Goal: Task Accomplishment & Management: Complete application form

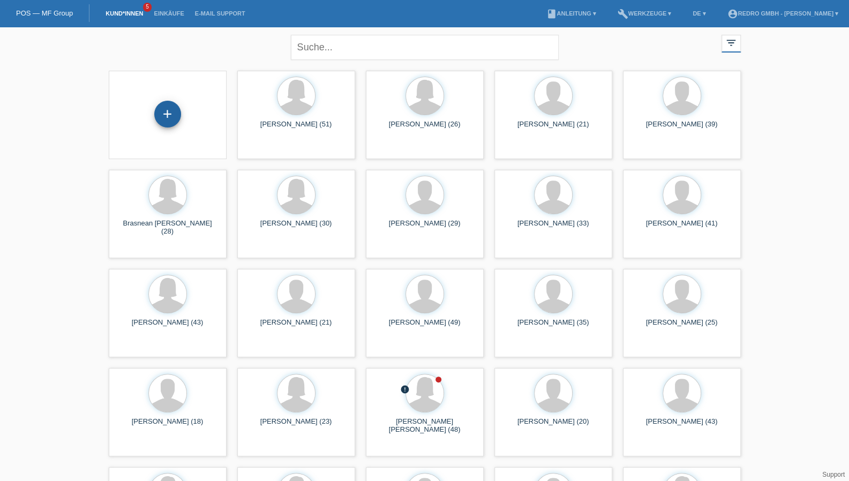
click at [174, 122] on div "+" at bounding box center [168, 114] width 26 height 18
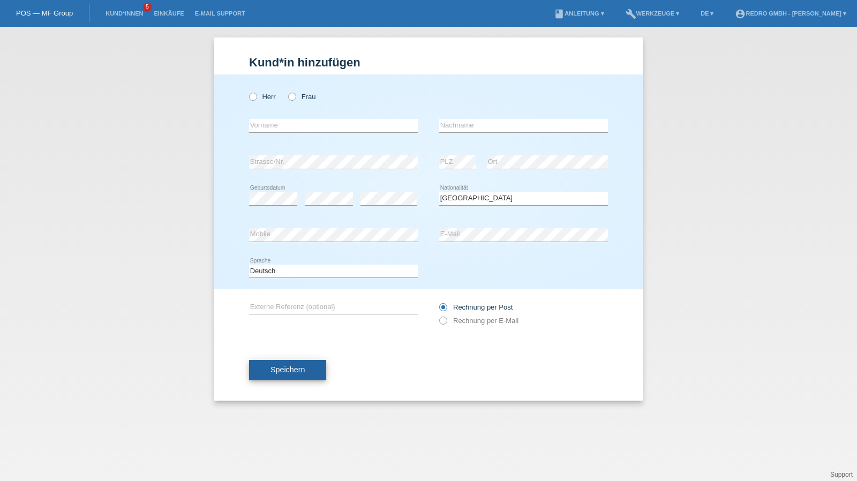
click at [302, 375] on button "Speichern" at bounding box center [287, 370] width 77 height 20
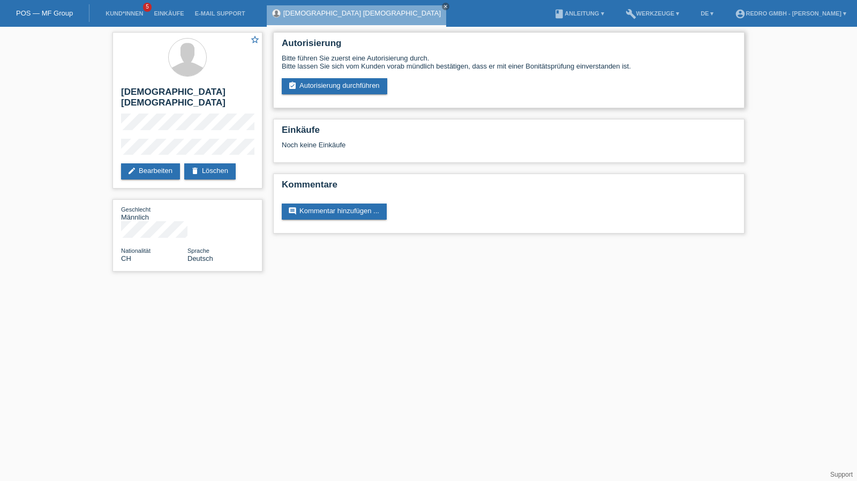
click at [324, 75] on div "Bitte führen Sie zuerst eine Autorisierung durch. Bitte lassen Sie sich vom Kun…" at bounding box center [509, 74] width 454 height 40
click at [320, 83] on link "assignment_turned_in Autorisierung durchführen" at bounding box center [335, 86] width 106 height 16
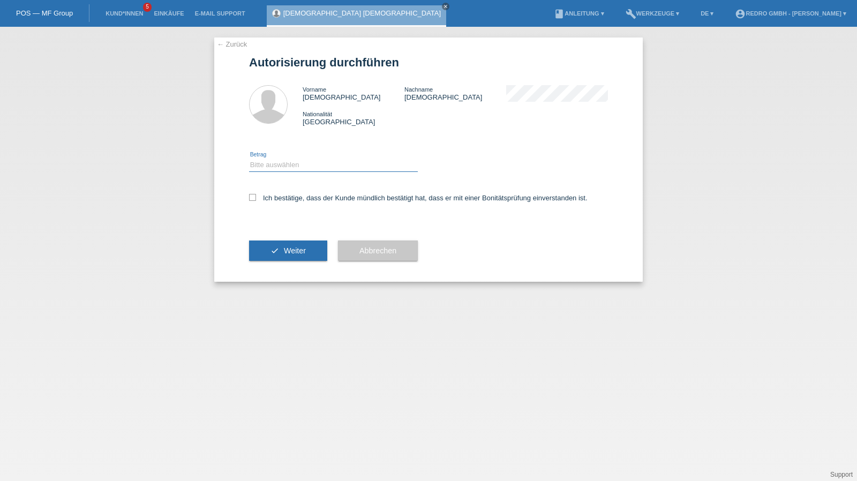
drag, startPoint x: 299, startPoint y: 161, endPoint x: 296, endPoint y: 168, distance: 7.7
click at [299, 161] on select "Bitte auswählen CHF 1.00 - CHF 499.00 CHF 500.00 - CHF 1'999.00 CHF 2'000.00 - …" at bounding box center [333, 165] width 169 height 13
select select "1"
click at [249, 159] on select "Bitte auswählen CHF 1.00 - CHF 499.00 CHF 500.00 - CHF 1'999.00 CHF 2'000.00 - …" at bounding box center [333, 165] width 169 height 13
click at [276, 196] on label "Ich bestätige, dass der Kunde mündlich bestätigt hat, dass er mit einer Bonität…" at bounding box center [418, 198] width 339 height 8
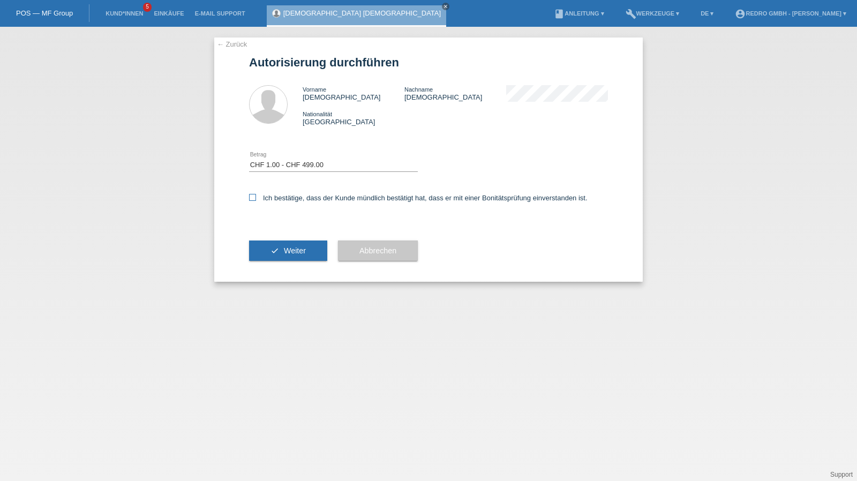
click at [256, 196] on input "Ich bestätige, dass der Kunde mündlich bestätigt hat, dass er mit einer Bonität…" at bounding box center [252, 197] width 7 height 7
checkbox input "true"
drag, startPoint x: 269, startPoint y: 264, endPoint x: 274, endPoint y: 255, distance: 10.3
click at [269, 263] on div "check Weiter" at bounding box center [288, 251] width 78 height 62
click at [275, 252] on button "check Weiter" at bounding box center [288, 251] width 78 height 20
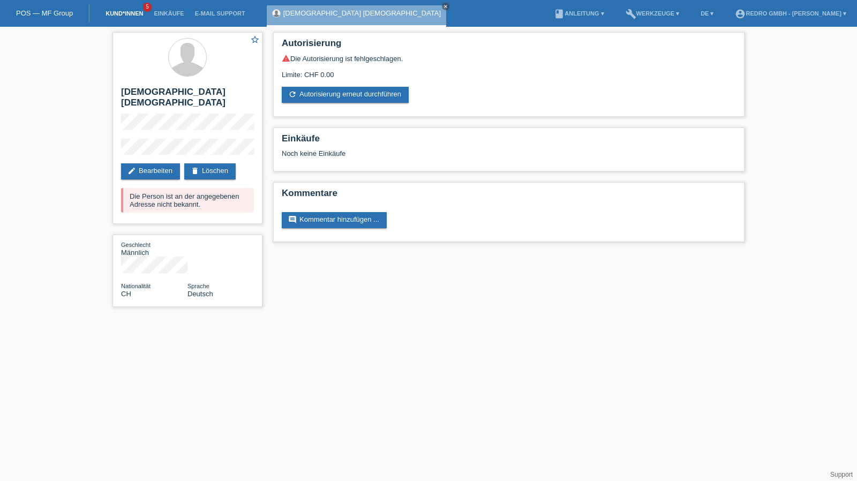
click at [123, 14] on link "Kund*innen" at bounding box center [124, 13] width 48 height 6
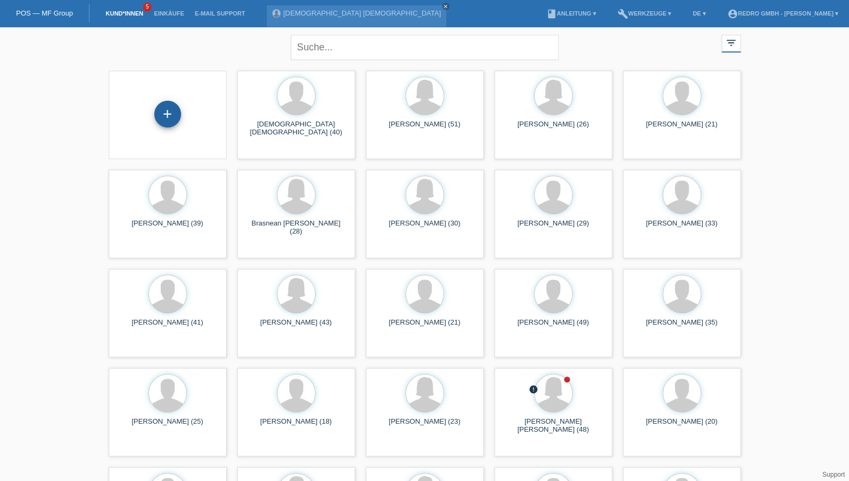
click at [169, 110] on div "+" at bounding box center [168, 114] width 26 height 18
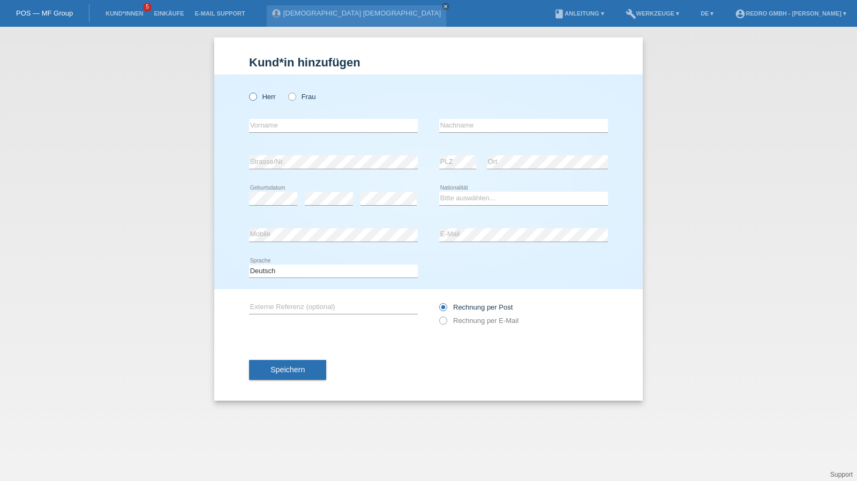
click at [261, 94] on label "Herr" at bounding box center [262, 97] width 27 height 8
click at [256, 94] on input "Herr" at bounding box center [252, 96] width 7 height 7
radio input "true"
click at [275, 119] on input "text" at bounding box center [333, 125] width 169 height 13
paste input "[PERSON_NAME]"
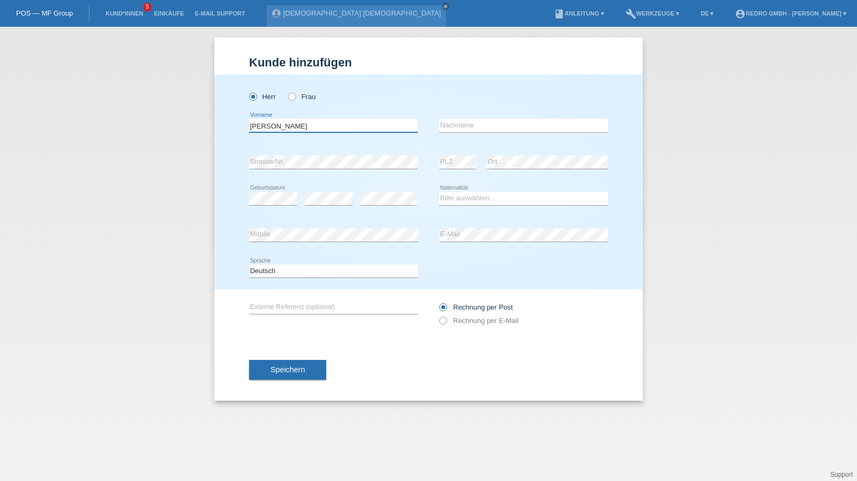
click at [304, 124] on input "[PERSON_NAME]" at bounding box center [333, 125] width 169 height 13
type input "[PERSON_NAME]"
paste input "Kücük"
type input "Kücük"
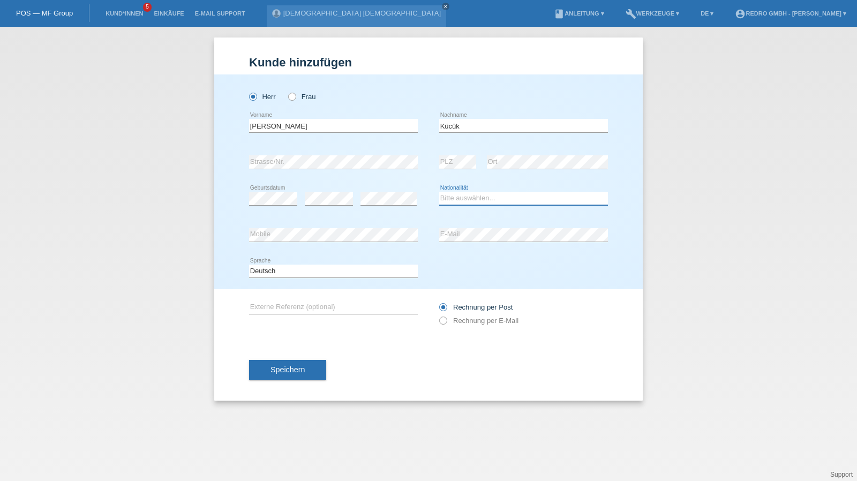
select select "CH"
click at [257, 365] on button "Speichern" at bounding box center [287, 370] width 77 height 20
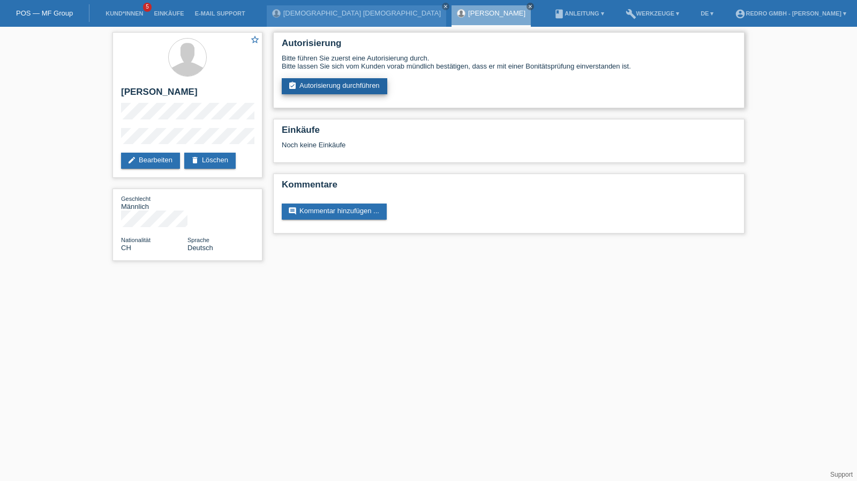
click at [327, 83] on link "assignment_turned_in Autorisierung durchführen" at bounding box center [335, 86] width 106 height 16
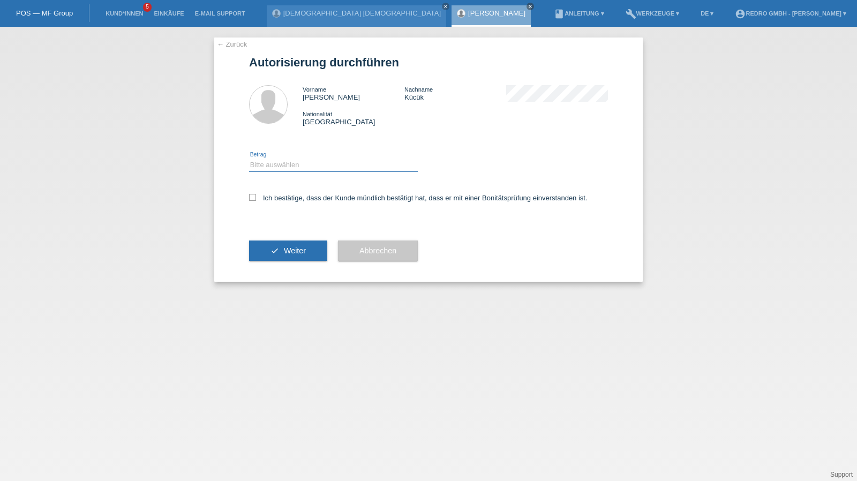
click at [293, 169] on select "Bitte auswählen CHF 1.00 - CHF 499.00 CHF 500.00 - CHF 1'999.00 CHF 2'000.00 - …" at bounding box center [333, 165] width 169 height 13
select select "1"
click at [249, 159] on select "Bitte auswählen CHF 1.00 - CHF 499.00 CHF 500.00 - CHF 1'999.00 CHF 2'000.00 - …" at bounding box center [333, 165] width 169 height 13
click at [277, 197] on label "Ich bestätige, dass der Kunde mündlich bestätigt hat, dass er mit einer Bonität…" at bounding box center [418, 198] width 339 height 8
click at [256, 197] on input "Ich bestätige, dass der Kunde mündlich bestätigt hat, dass er mit einer Bonität…" at bounding box center [252, 197] width 7 height 7
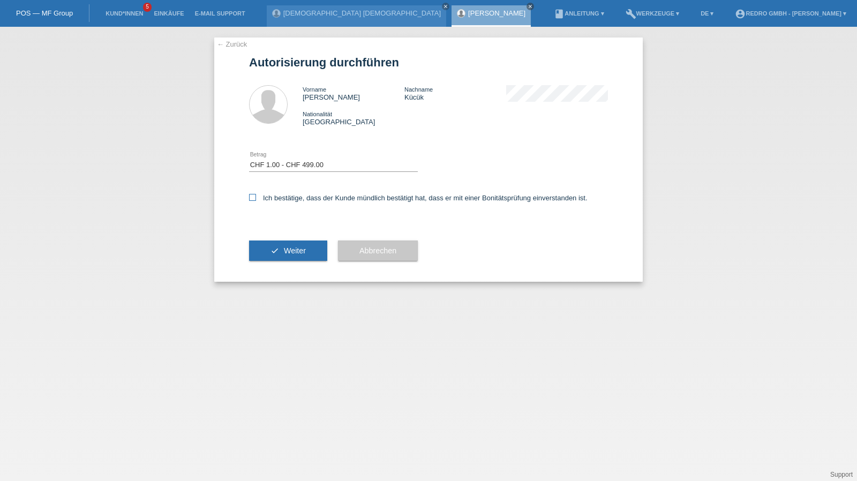
checkbox input "true"
click at [273, 267] on div "check Weiter" at bounding box center [288, 251] width 78 height 62
click at [273, 261] on button "check Weiter" at bounding box center [288, 251] width 78 height 20
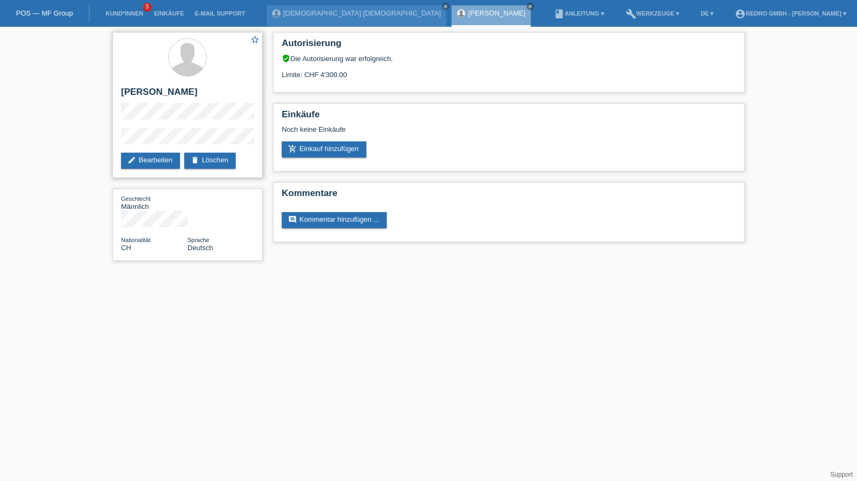
click at [142, 88] on h2 "[PERSON_NAME]" at bounding box center [187, 95] width 133 height 16
copy div "[PERSON_NAME]"
click at [109, 137] on div "star_border Murat Kücük edit Bearbeiten delete Löschen Geschlecht Männlich Nati…" at bounding box center [187, 149] width 161 height 245
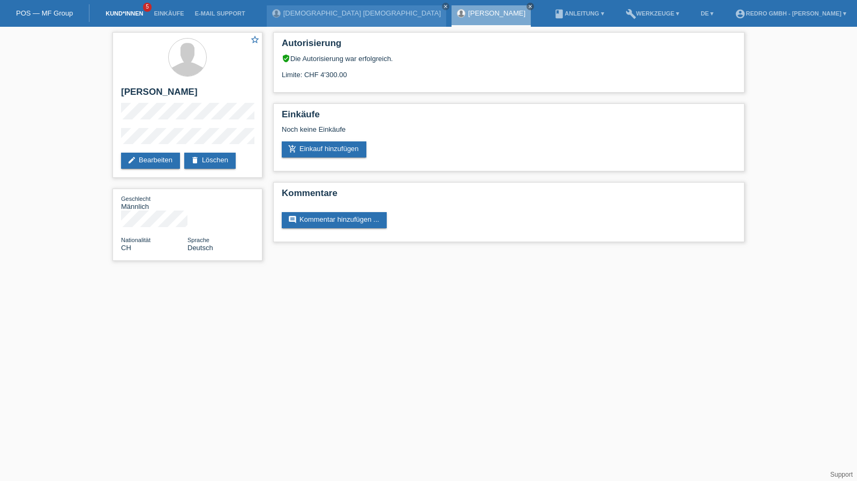
click at [132, 13] on link "Kund*innen" at bounding box center [124, 13] width 48 height 6
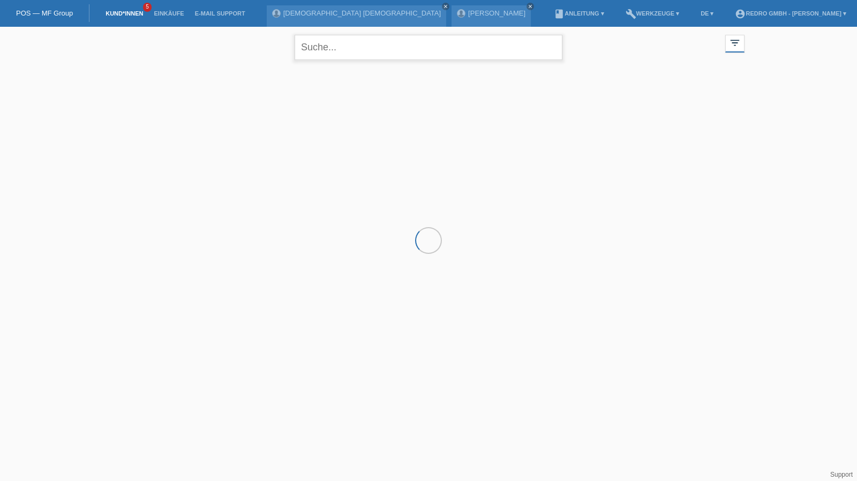
click at [356, 49] on input "text" at bounding box center [429, 47] width 268 height 25
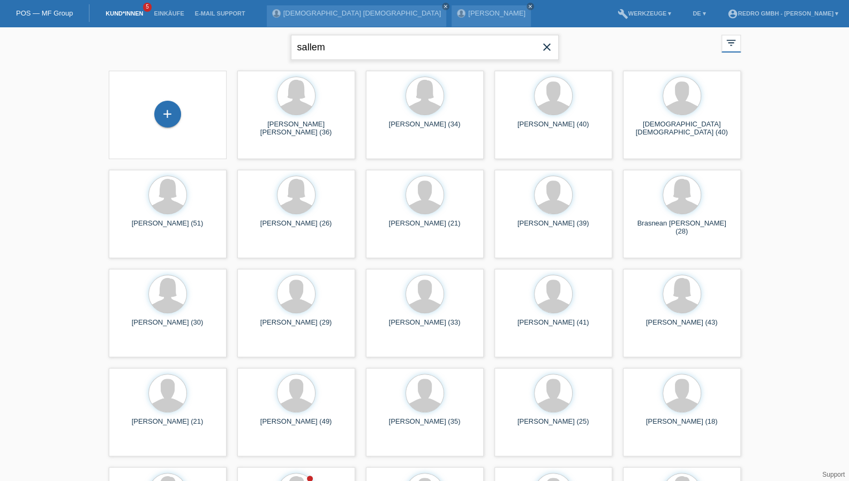
type input "sallem"
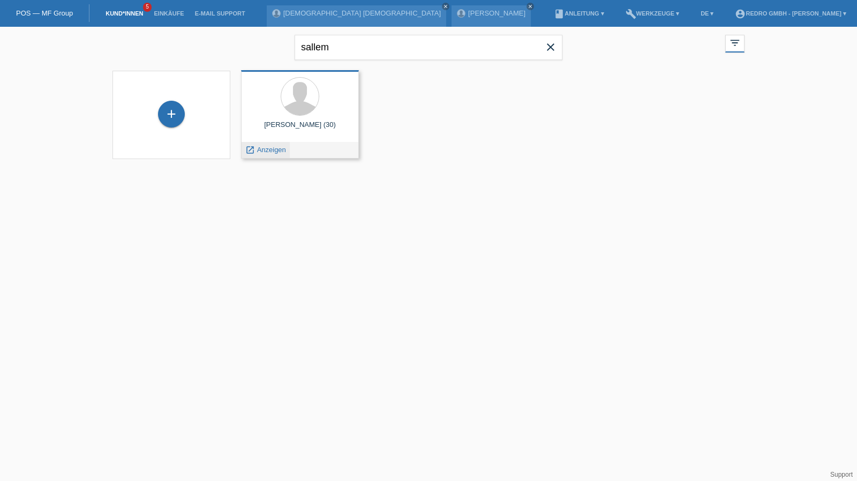
click at [269, 146] on span "Anzeigen" at bounding box center [271, 150] width 29 height 8
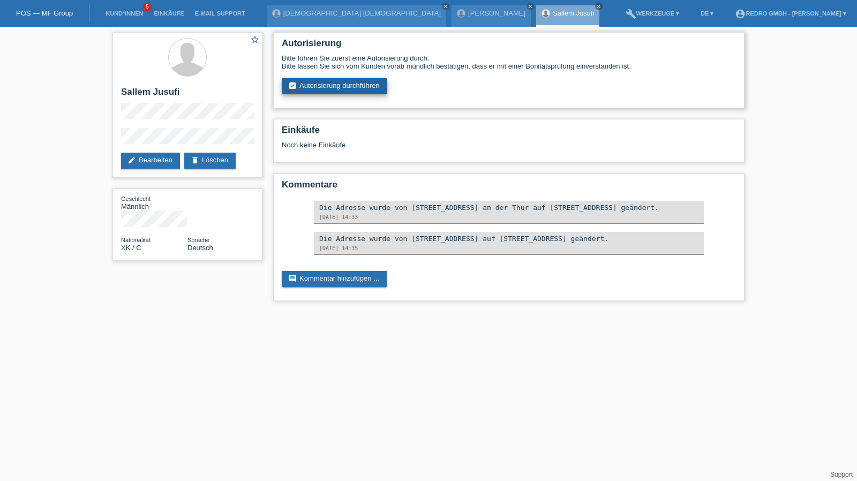
click at [303, 81] on link "assignment_turned_in Autorisierung durchführen" at bounding box center [335, 86] width 106 height 16
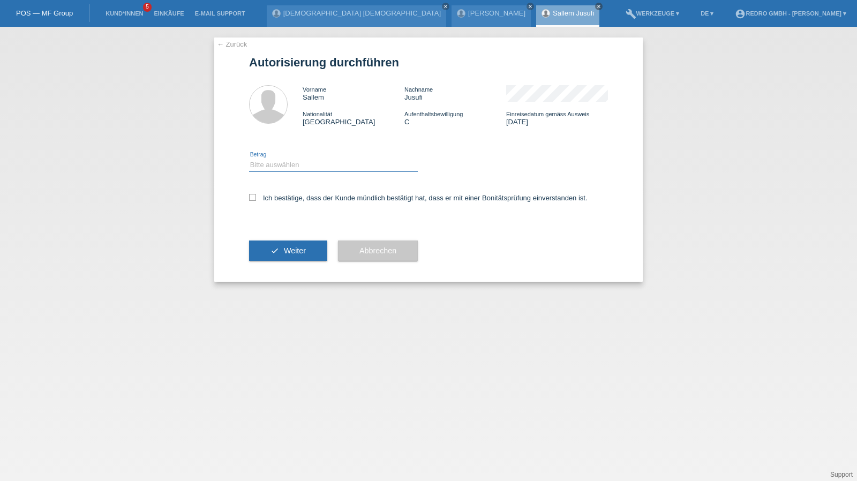
drag, startPoint x: 270, startPoint y: 162, endPoint x: 271, endPoint y: 168, distance: 5.6
click at [270, 162] on select "Bitte auswählen CHF 1.00 - CHF 499.00 CHF 500.00 - CHF 1'999.00 CHF 2'000.00 - …" at bounding box center [333, 165] width 169 height 13
select select "1"
click at [249, 159] on select "Bitte auswählen CHF 1.00 - CHF 499.00 CHF 500.00 - CHF 1'999.00 CHF 2'000.00 - …" at bounding box center [333, 165] width 169 height 13
click at [272, 198] on label "Ich bestätige, dass der Kunde mündlich bestätigt hat, dass er mit einer Bonität…" at bounding box center [418, 198] width 339 height 8
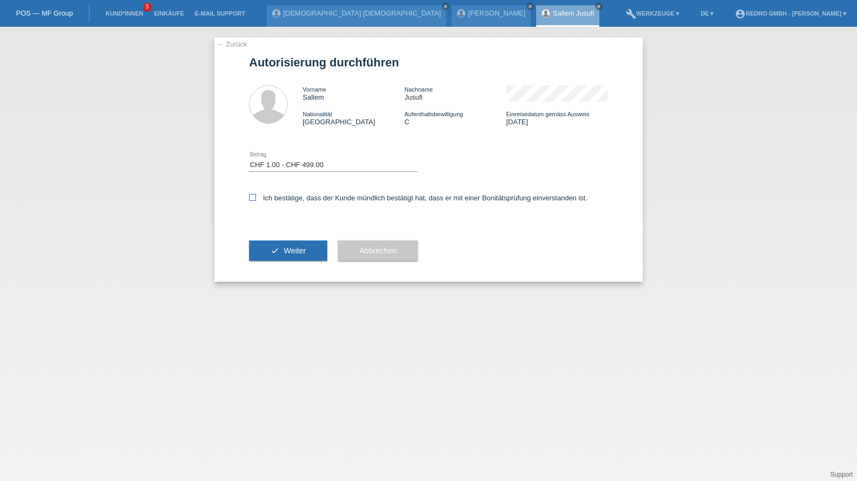
click at [256, 198] on input "Ich bestätige, dass der Kunde mündlich bestätigt hat, dass er mit einer Bonität…" at bounding box center [252, 197] width 7 height 7
checkbox input "true"
click at [270, 259] on button "check Weiter" at bounding box center [288, 251] width 78 height 20
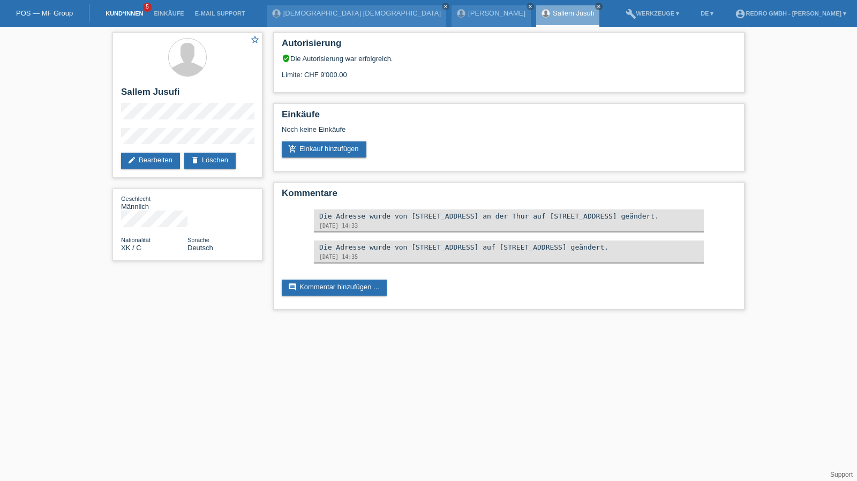
click at [134, 16] on link "Kund*innen" at bounding box center [124, 13] width 48 height 6
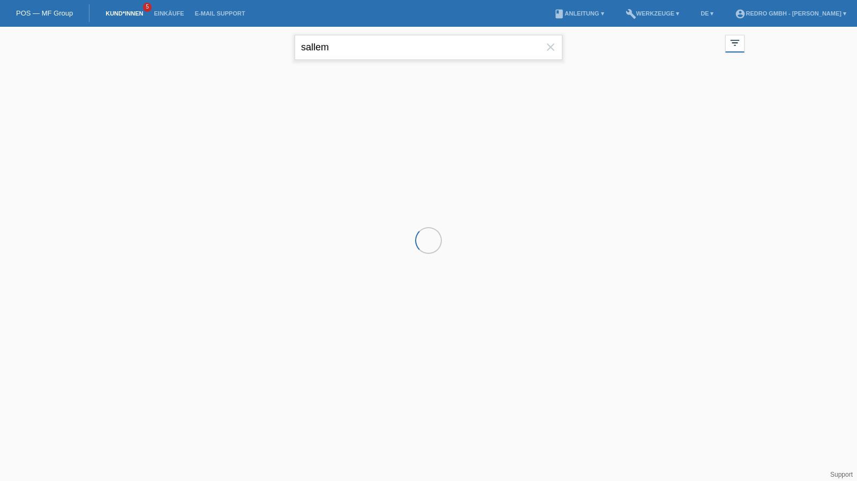
click at [362, 47] on input "sallem" at bounding box center [429, 47] width 268 height 25
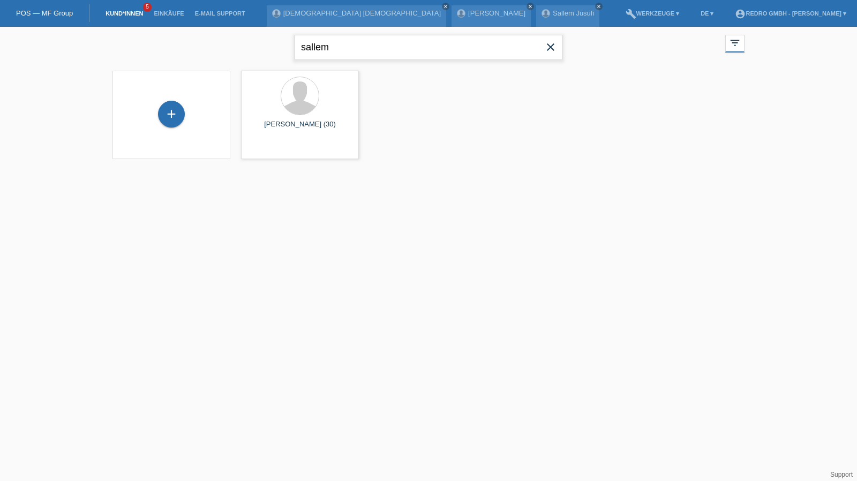
click at [357, 44] on input "sallem" at bounding box center [429, 47] width 268 height 25
paste input "Bauer"
type input "sascha Bauer"
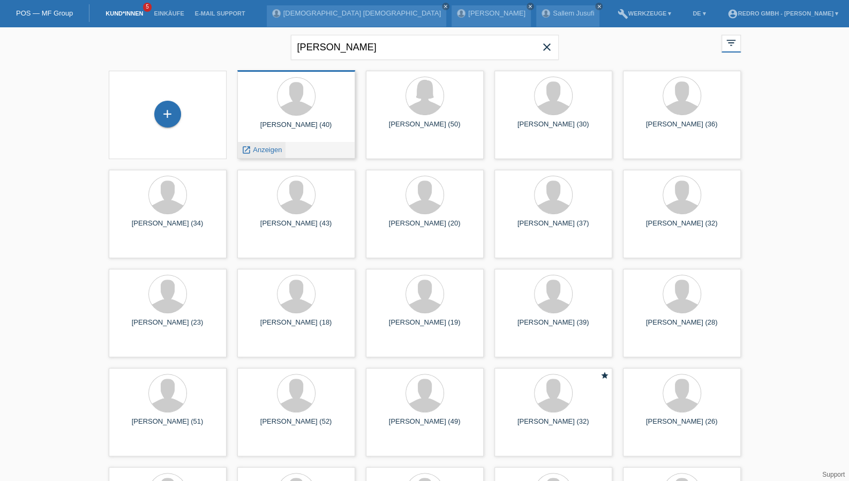
drag, startPoint x: 269, startPoint y: 142, endPoint x: 264, endPoint y: 148, distance: 8.4
click at [269, 142] on div "launch Anzeigen" at bounding box center [262, 150] width 48 height 16
click at [264, 148] on span "Anzeigen" at bounding box center [267, 150] width 29 height 8
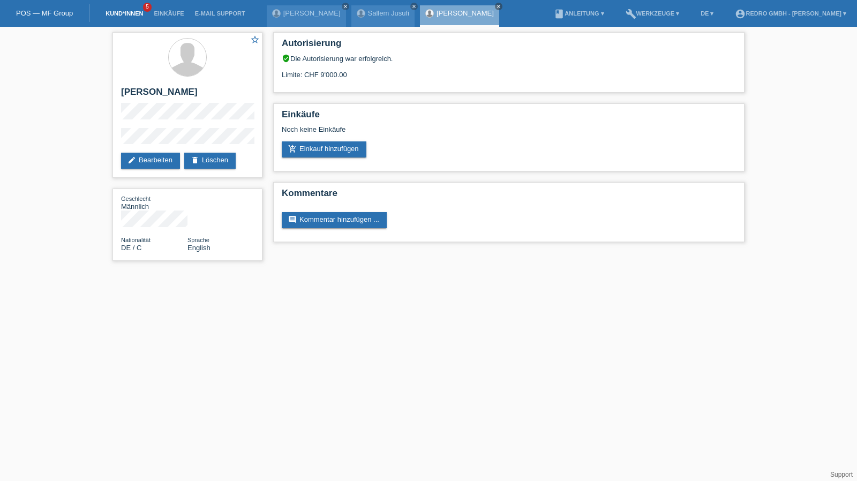
click at [122, 10] on link "Kund*innen" at bounding box center [124, 13] width 48 height 6
click at [120, 13] on link "Kund*innen" at bounding box center [124, 13] width 48 height 6
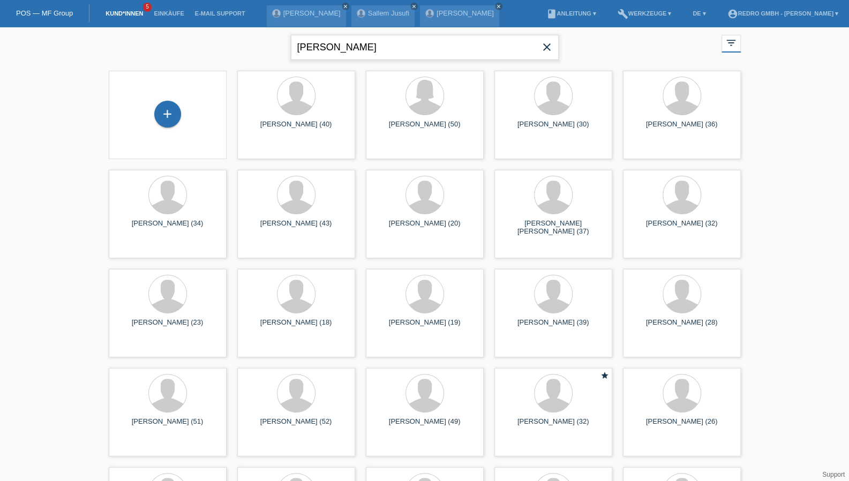
click at [368, 50] on input "[PERSON_NAME]" at bounding box center [425, 47] width 268 height 25
click at [368, 50] on input "sascha Bauer" at bounding box center [425, 47] width 268 height 25
type input "anis idrizi"
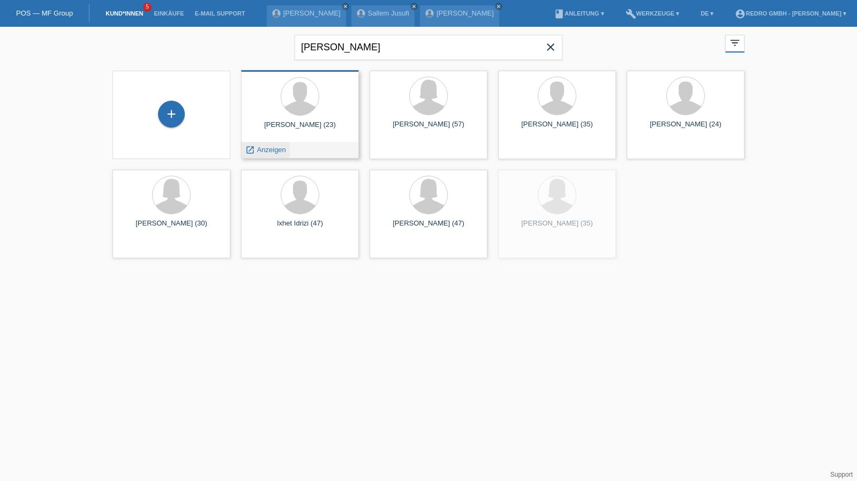
click at [271, 149] on span "Anzeigen" at bounding box center [271, 150] width 29 height 8
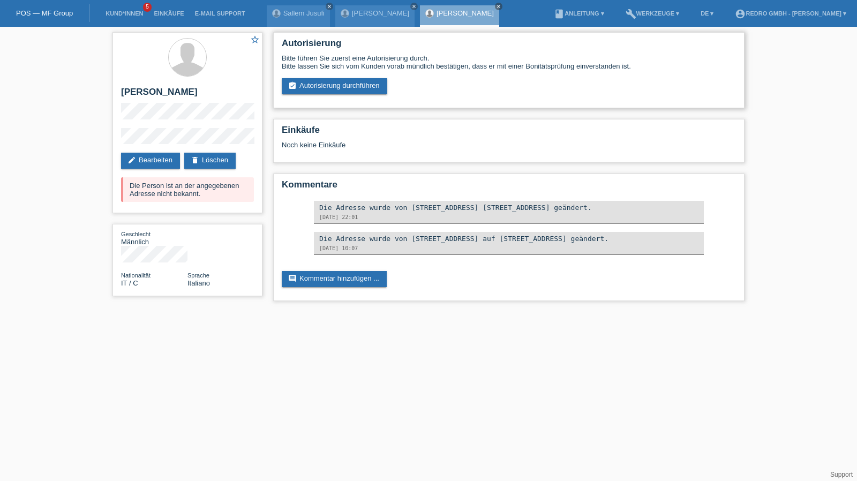
click at [347, 78] on div "Bitte führen Sie zuerst eine Autorisierung durch. Bitte lassen Sie sich vom Kun…" at bounding box center [509, 74] width 454 height 40
click at [342, 82] on link "assignment_turned_in Autorisierung durchführen" at bounding box center [335, 86] width 106 height 16
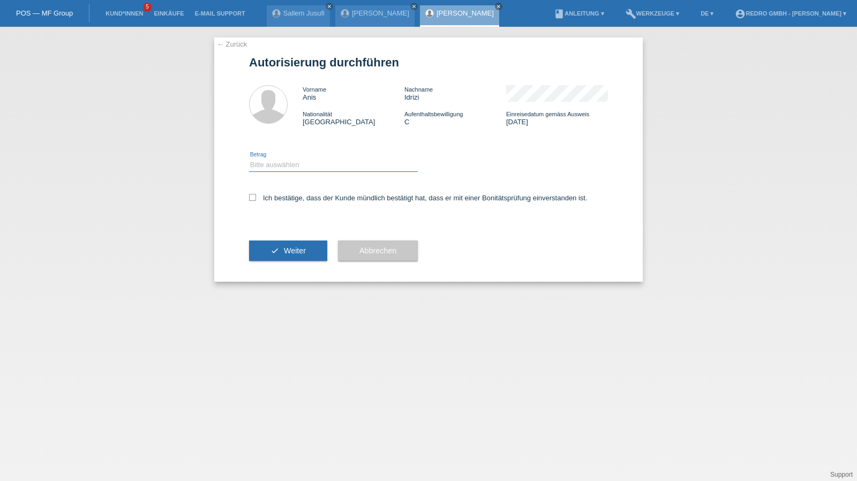
click at [283, 163] on select "Bitte auswählen CHF 1.00 - CHF 499.00 CHF 500.00 - CHF 1'999.00 CHF 2'000.00 - …" at bounding box center [333, 165] width 169 height 13
select select "1"
click at [249, 159] on select "Bitte auswählen CHF 1.00 - CHF 499.00 CHF 500.00 - CHF 1'999.00 CHF 2'000.00 - …" at bounding box center [333, 165] width 169 height 13
click at [271, 203] on div "Ich bestätige, dass der Kunde mündlich bestätigt hat, dass er mit einer Bonität…" at bounding box center [428, 201] width 359 height 36
click at [272, 197] on label "Ich bestätige, dass der Kunde mündlich bestätigt hat, dass er mit einer Bonität…" at bounding box center [418, 198] width 339 height 8
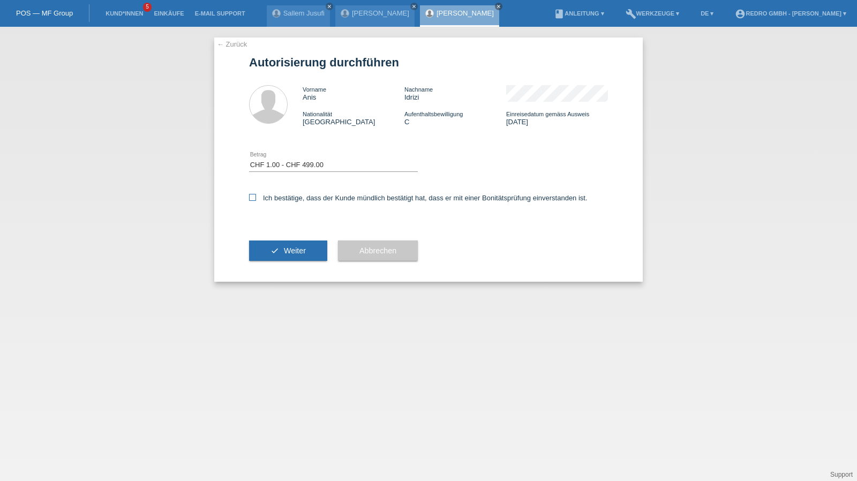
click at [256, 197] on input "Ich bestätige, dass der Kunde mündlich bestätigt hat, dass er mit einer Bonität…" at bounding box center [252, 197] width 7 height 7
checkbox input "true"
click at [272, 243] on button "check Weiter" at bounding box center [288, 251] width 78 height 20
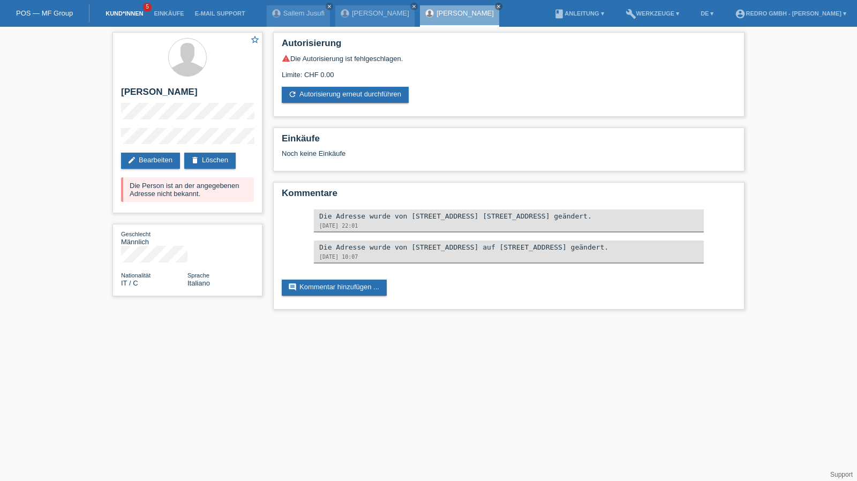
click at [131, 11] on link "Kund*innen" at bounding box center [124, 13] width 48 height 6
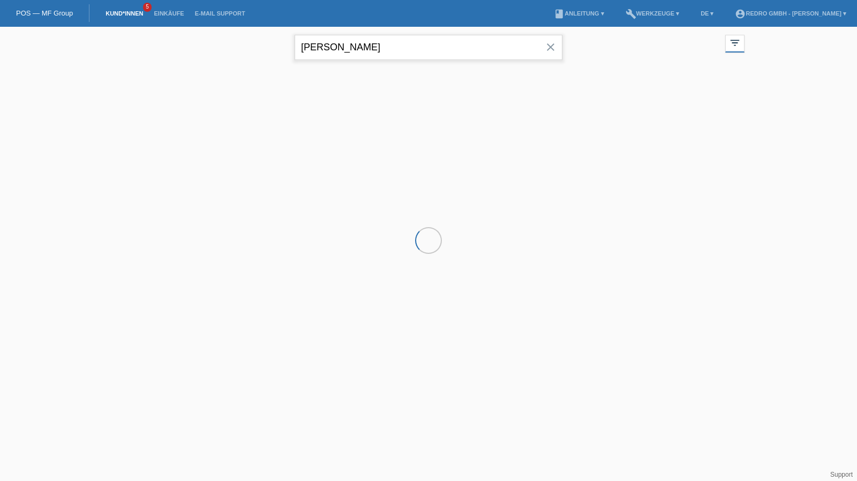
click at [425, 44] on input "[PERSON_NAME]" at bounding box center [429, 47] width 268 height 25
click at [425, 44] on input "anis idrizi" at bounding box center [429, 47] width 268 height 25
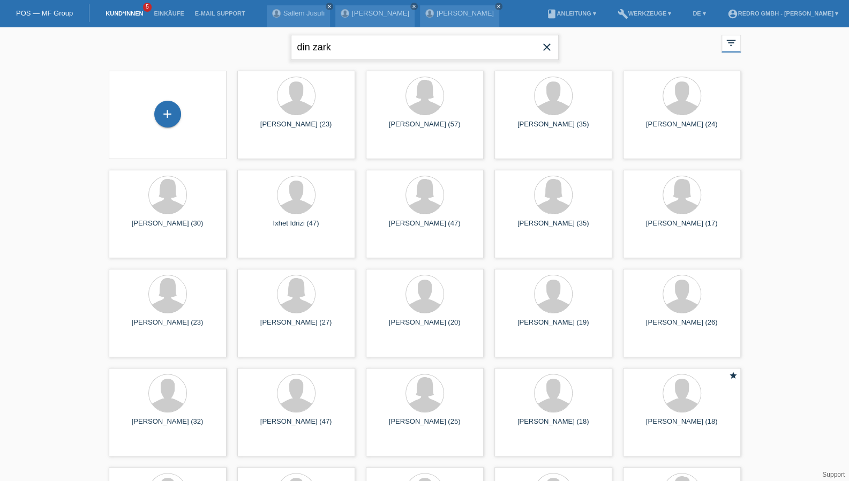
type input "din zark"
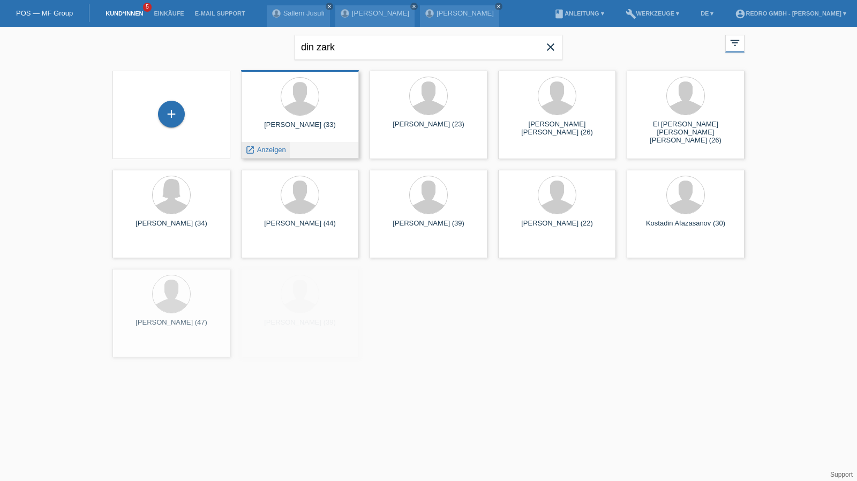
click at [258, 143] on div "launch Anzeigen" at bounding box center [266, 150] width 48 height 16
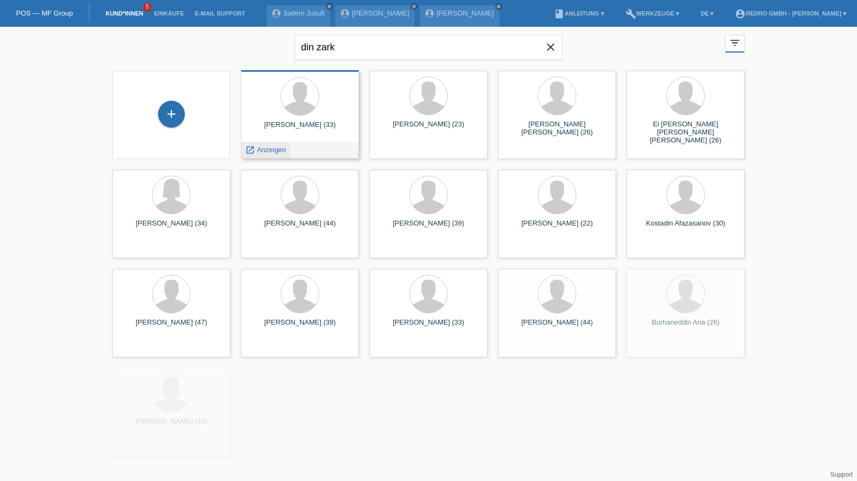
click at [258, 145] on div "launch Anzeigen" at bounding box center [266, 150] width 48 height 16
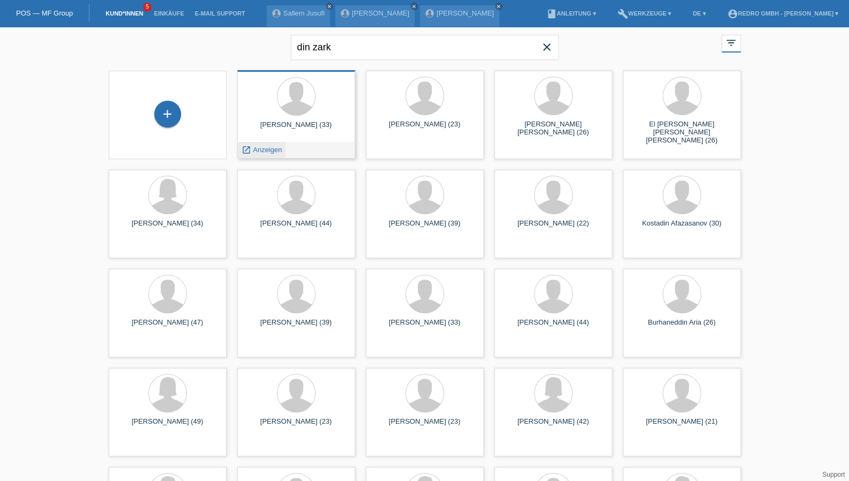
click at [262, 148] on span "Anzeigen" at bounding box center [267, 150] width 29 height 8
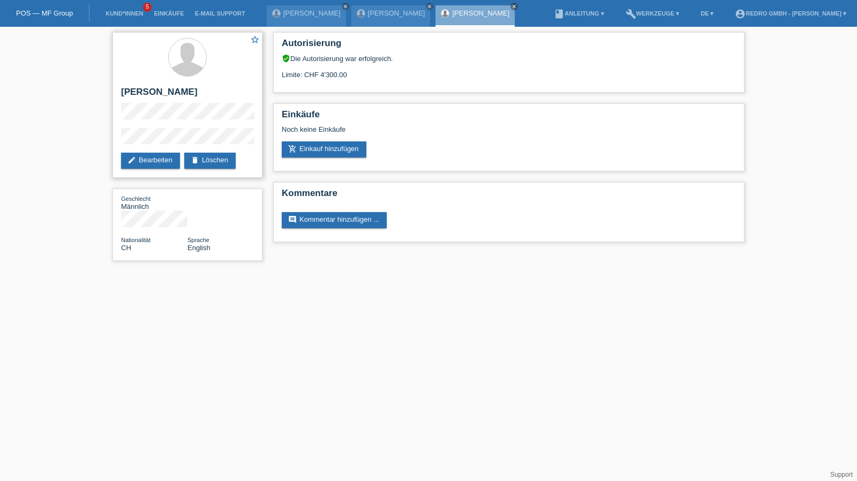
click at [161, 98] on h2 "[PERSON_NAME]" at bounding box center [187, 95] width 133 height 16
click at [167, 87] on h2 "[PERSON_NAME]" at bounding box center [187, 95] width 133 height 16
copy h2 "Zarkovic"
click at [102, 144] on div "star_border Dino Zarkovic edit Bearbeiten delete Löschen Geschlecht Männlich Na…" at bounding box center [428, 149] width 857 height 245
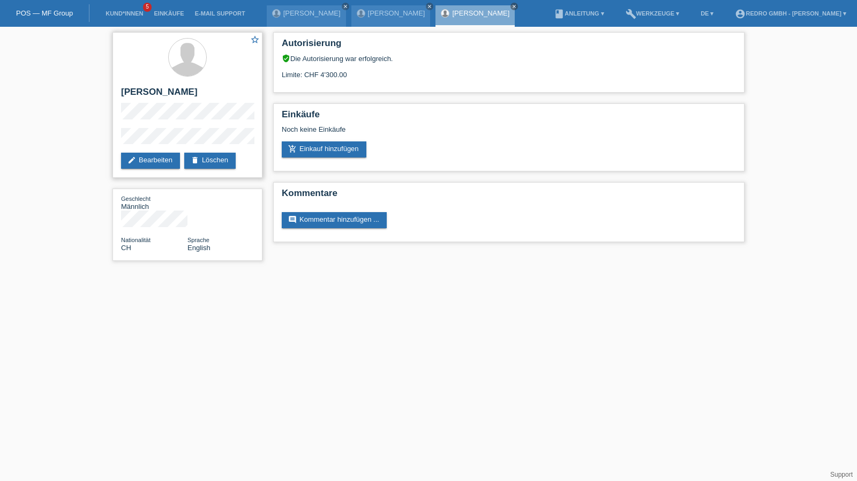
click at [141, 93] on h2 "[PERSON_NAME]" at bounding box center [187, 95] width 133 height 16
copy div "[PERSON_NAME]"
click at [137, 100] on h2 "[PERSON_NAME]" at bounding box center [187, 95] width 133 height 16
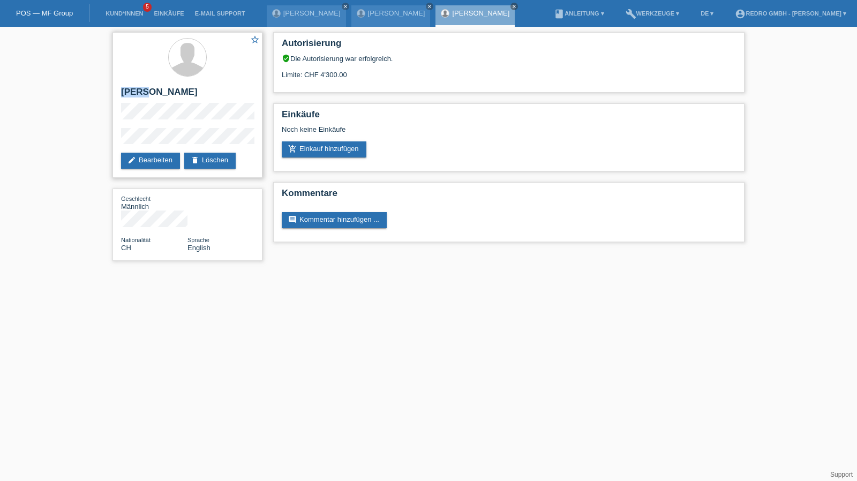
click at [137, 100] on h2 "[PERSON_NAME]" at bounding box center [187, 95] width 133 height 16
click at [117, 14] on link "Kund*innen" at bounding box center [124, 13] width 48 height 6
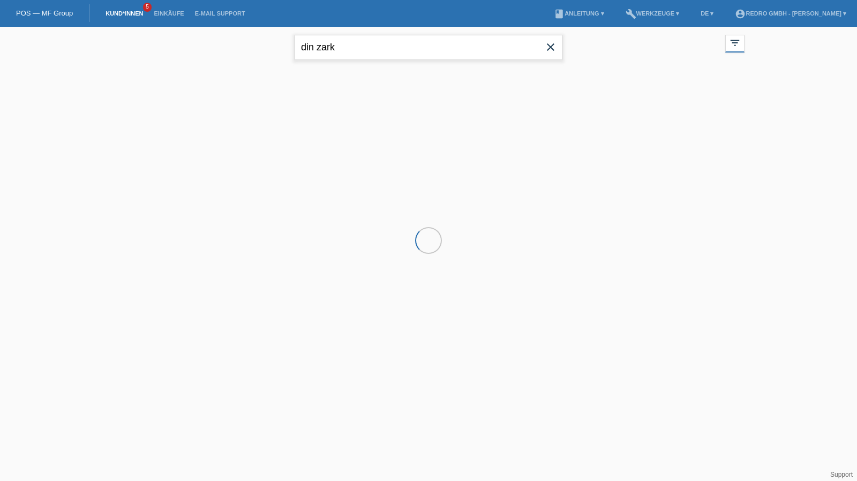
click at [375, 50] on input "din zark" at bounding box center [429, 47] width 268 height 25
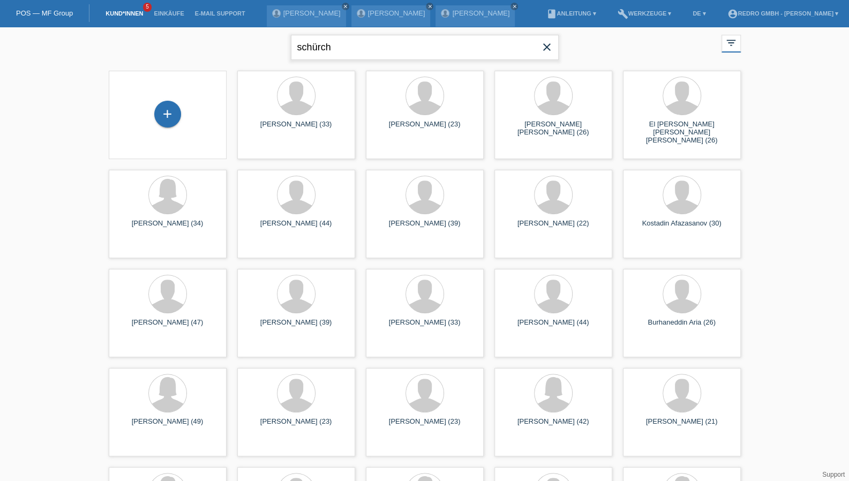
type input "schürch"
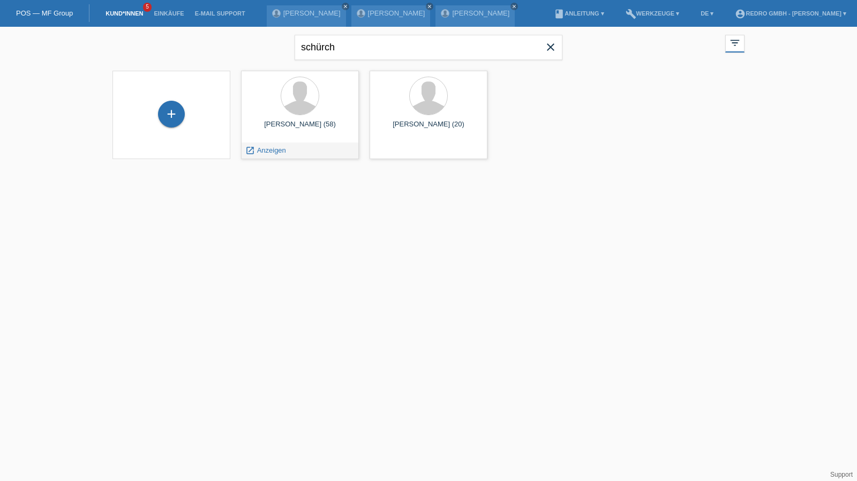
click at [253, 160] on div "+ Patrik Schürch (58) launch Anzeigen" at bounding box center [428, 114] width 643 height 99
click at [278, 147] on span "Anzeigen" at bounding box center [271, 150] width 29 height 8
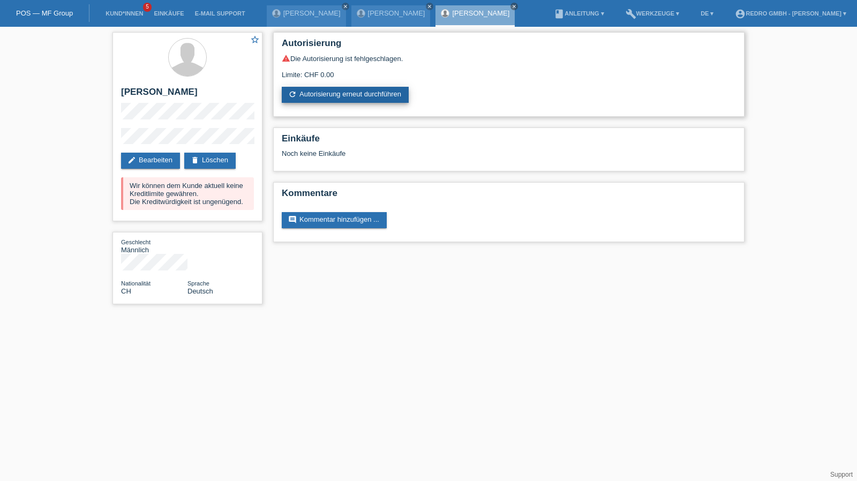
click at [329, 94] on link "refresh Autorisierung erneut durchführen" at bounding box center [345, 95] width 127 height 16
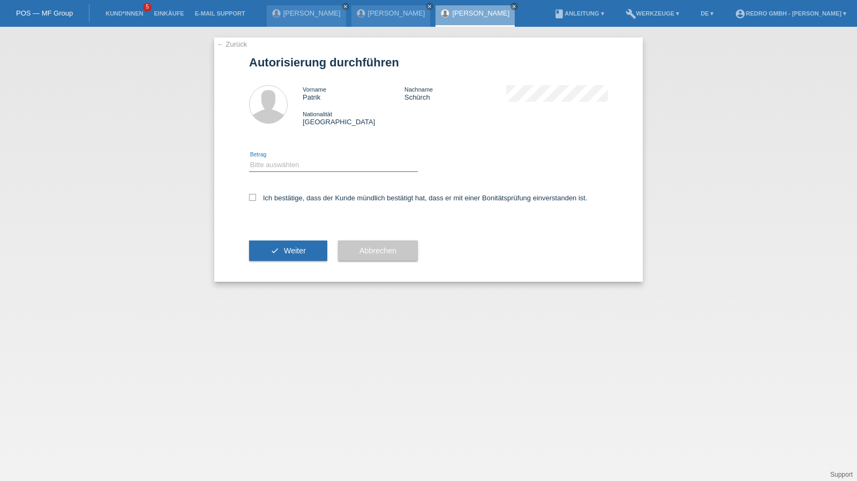
click at [294, 169] on select "Bitte auswählen CHF 1.00 - CHF 499.00 CHF 500.00 - CHF 1'999.00 CHF 2'000.00 - …" at bounding box center [333, 165] width 169 height 13
select select "1"
click at [249, 159] on select "Bitte auswählen CHF 1.00 - CHF 499.00 CHF 500.00 - CHF 1'999.00 CHF 2'000.00 - …" at bounding box center [333, 165] width 169 height 13
click at [289, 194] on div "Ich bestätige, dass der Kunde mündlich bestätigt hat, dass er mit einer Bonität…" at bounding box center [428, 201] width 359 height 36
click at [295, 194] on label "Ich bestätige, dass der Kunde mündlich bestätigt hat, dass er mit einer Bonität…" at bounding box center [418, 198] width 339 height 8
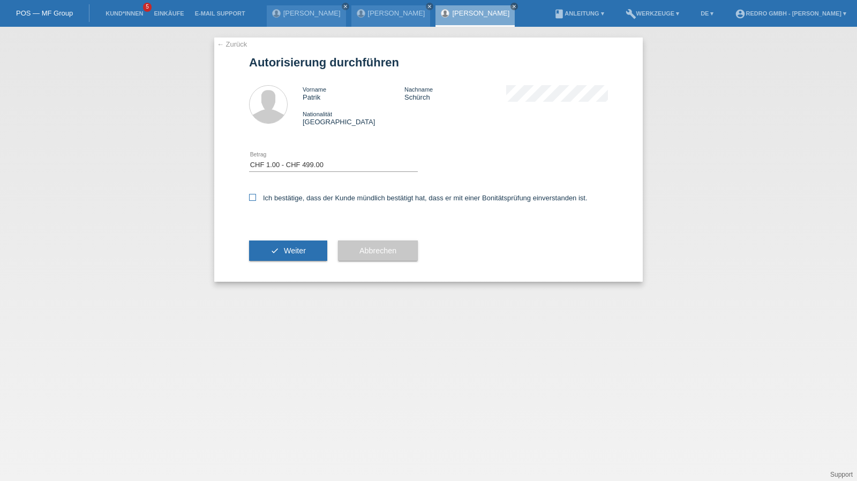
click at [256, 194] on input "Ich bestätige, dass der Kunde mündlich bestätigt hat, dass er mit einer Bonität…" at bounding box center [252, 197] width 7 height 7
checkbox input "true"
click at [285, 250] on span "Weiter" at bounding box center [295, 250] width 22 height 9
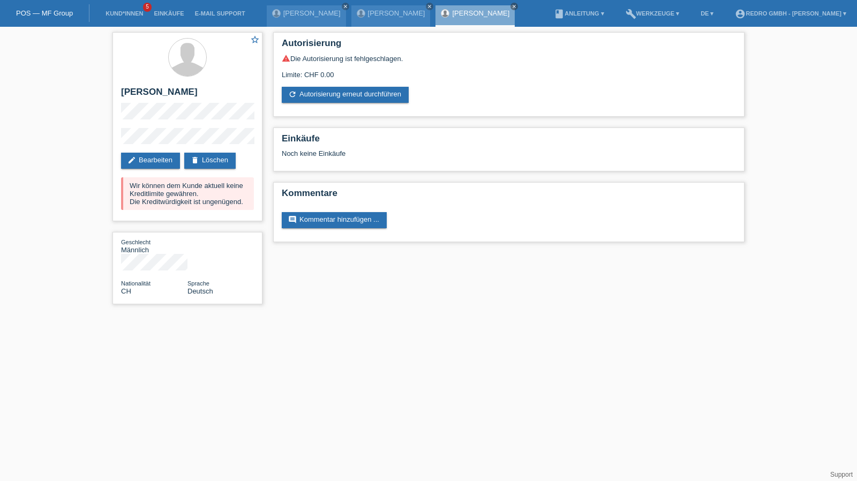
click at [111, 10] on li "Kund*innen 5" at bounding box center [124, 13] width 48 height 27
click at [114, 13] on link "Kund*innen" at bounding box center [124, 13] width 48 height 6
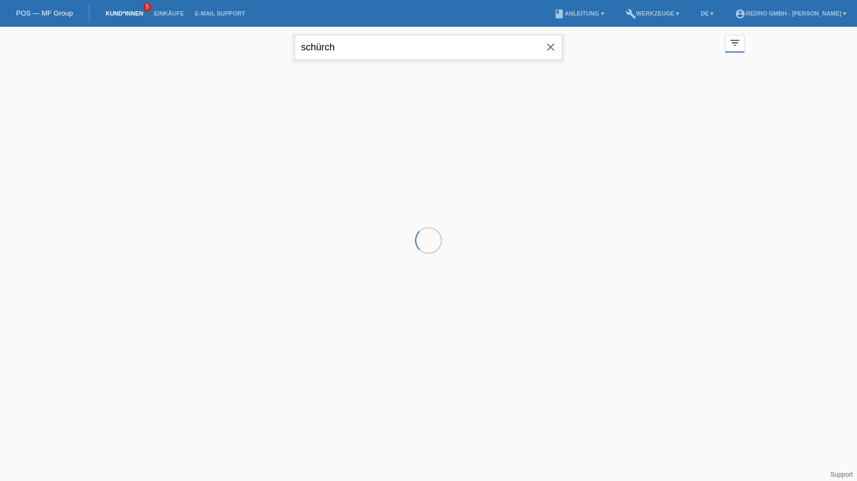
click at [335, 51] on input "schürch" at bounding box center [429, 47] width 268 height 25
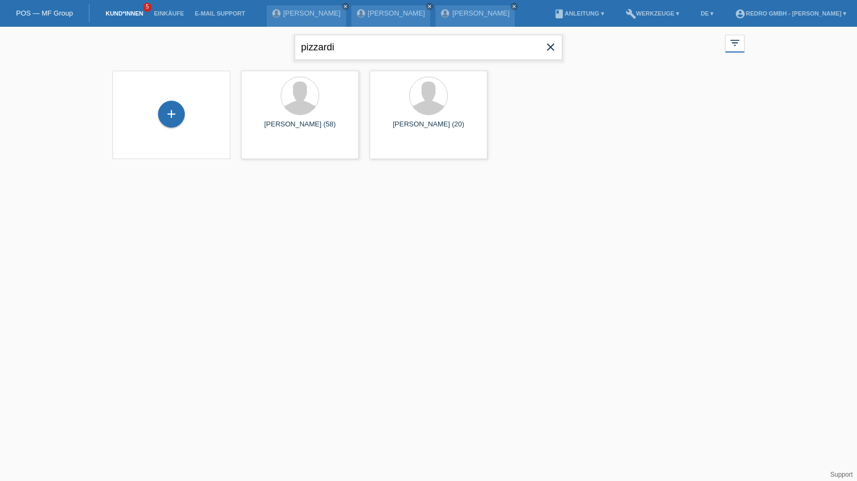
type input "pizzardi"
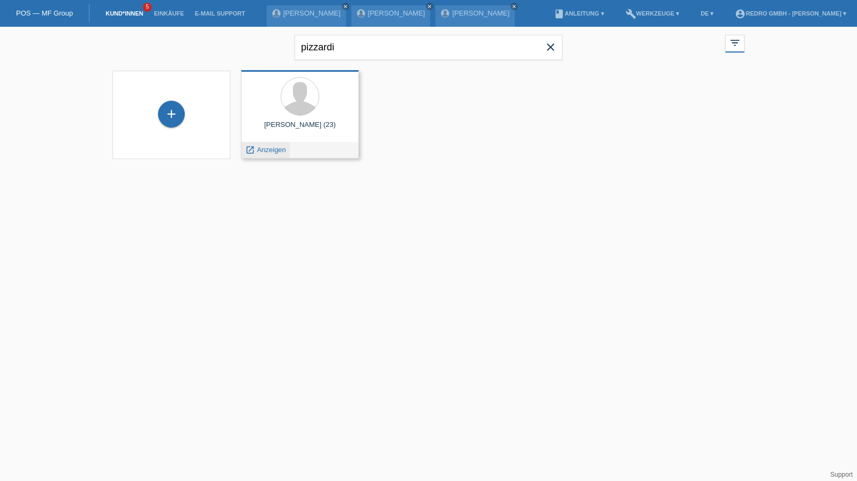
click at [271, 151] on span "Anzeigen" at bounding box center [271, 150] width 29 height 8
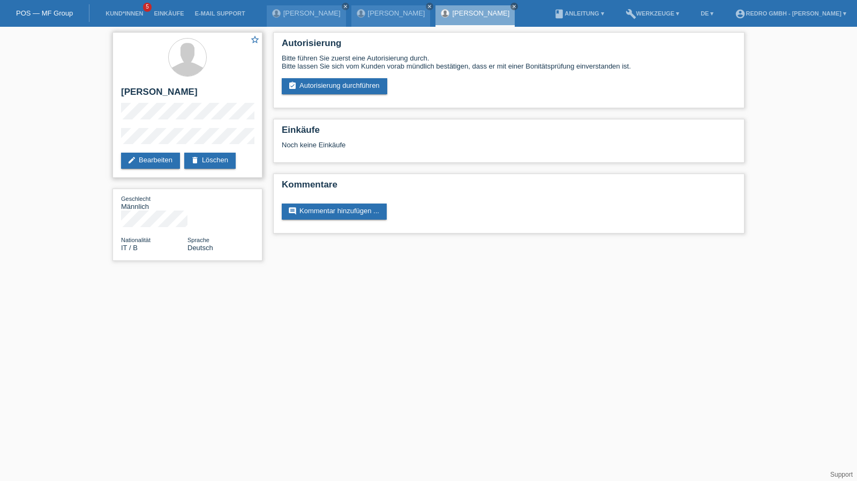
click at [153, 92] on h2 "[PERSON_NAME]" at bounding box center [187, 95] width 133 height 16
copy div "[PERSON_NAME]"
click at [184, 90] on h2 "[PERSON_NAME]" at bounding box center [187, 95] width 133 height 16
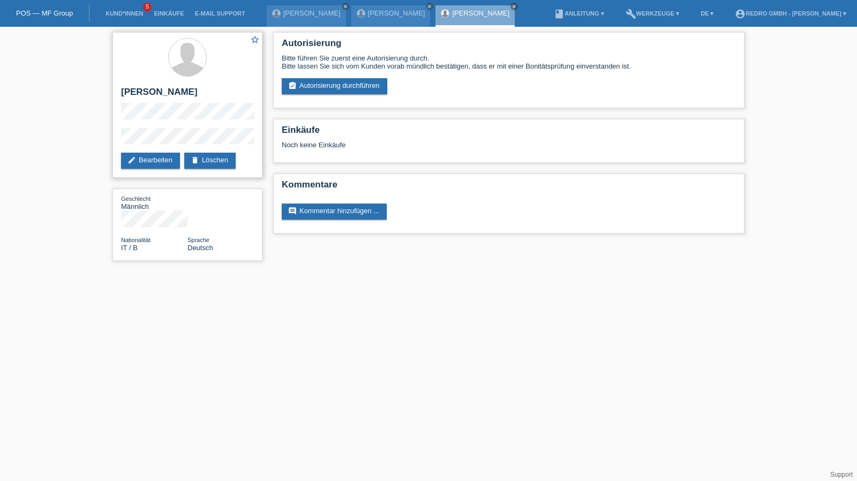
click at [184, 90] on h2 "[PERSON_NAME]" at bounding box center [187, 95] width 133 height 16
click at [89, 143] on div "star_border Samuele Pizzardi edit Bearbeiten delete Löschen Geschlecht Männlich…" at bounding box center [428, 149] width 857 height 245
click at [124, 11] on link "Kund*innen" at bounding box center [124, 13] width 48 height 6
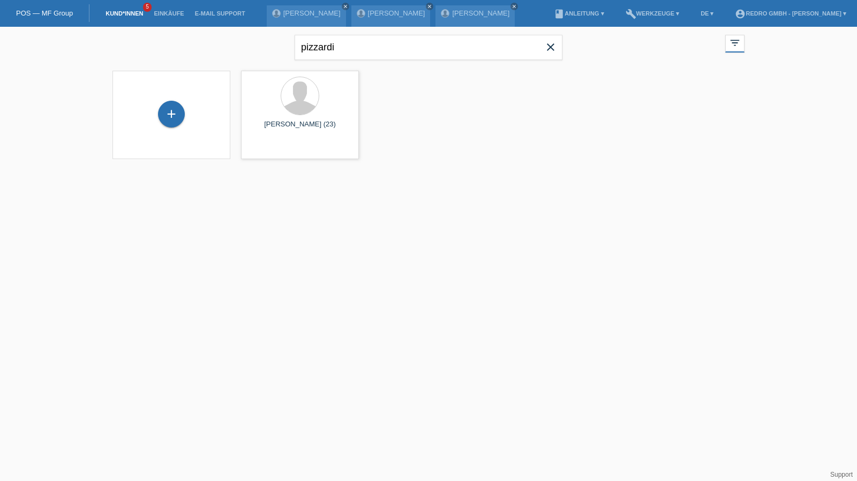
click at [365, 33] on div "pizzardi close" at bounding box center [429, 46] width 268 height 39
click at [355, 41] on input "pizzardi" at bounding box center [429, 47] width 268 height 25
type input "emna ha"
click at [277, 144] on div "launch Anzeigen" at bounding box center [266, 150] width 48 height 16
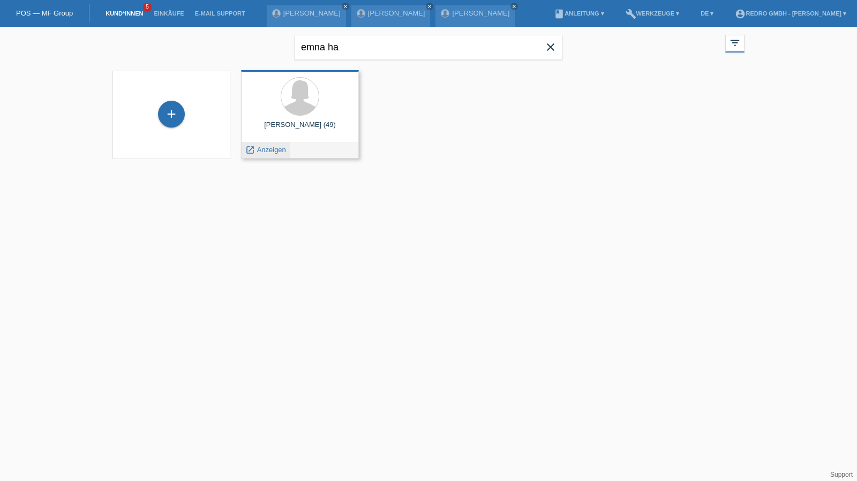
click at [275, 146] on span "Anzeigen" at bounding box center [271, 150] width 29 height 8
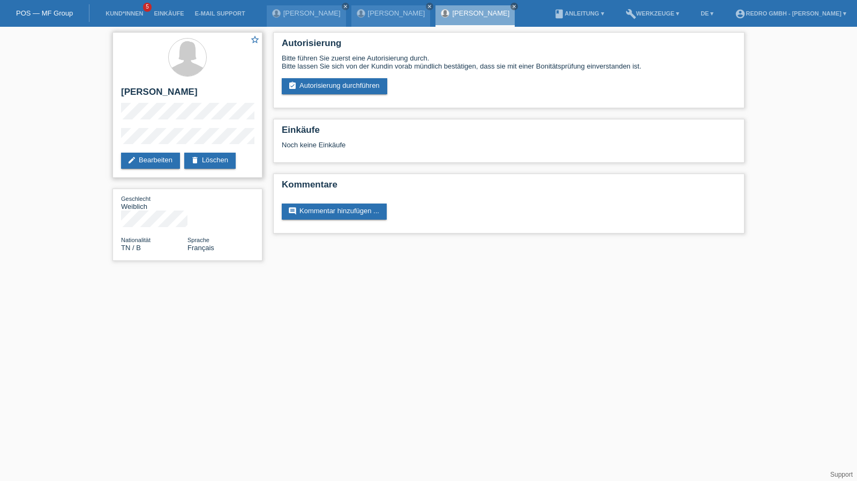
click at [143, 91] on h2 "[PERSON_NAME]" at bounding box center [187, 95] width 133 height 16
copy div "[PERSON_NAME]"
click at [94, 139] on div "star_border Emna Hmaied edit Bearbeiten delete Löschen Geschlecht Weiblich Nati…" at bounding box center [428, 149] width 857 height 245
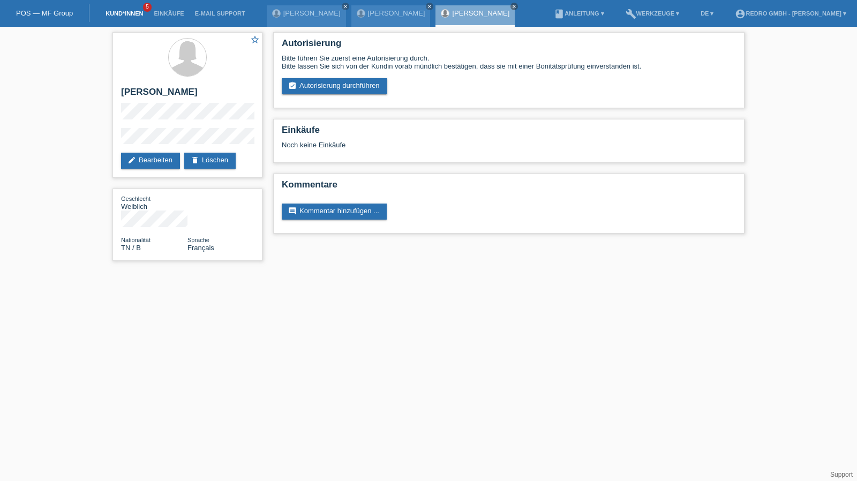
click at [122, 12] on link "Kund*innen" at bounding box center [124, 13] width 48 height 6
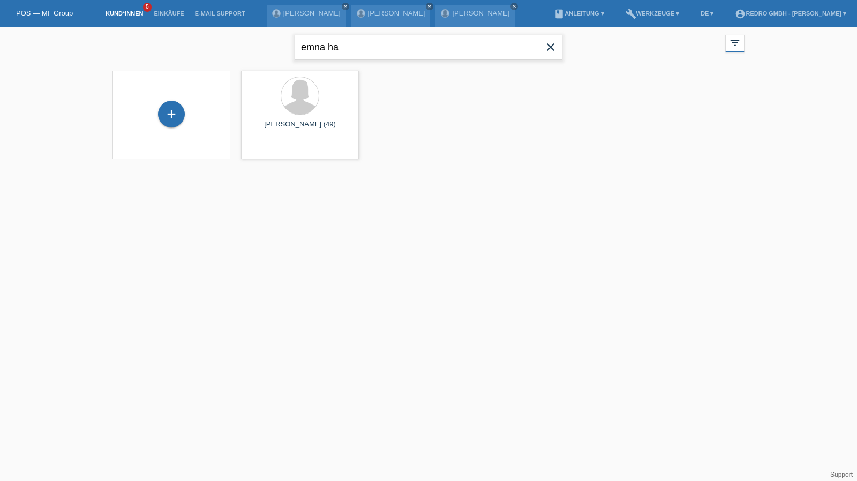
click at [355, 49] on input "emna ha" at bounding box center [429, 47] width 268 height 25
type input "macura"
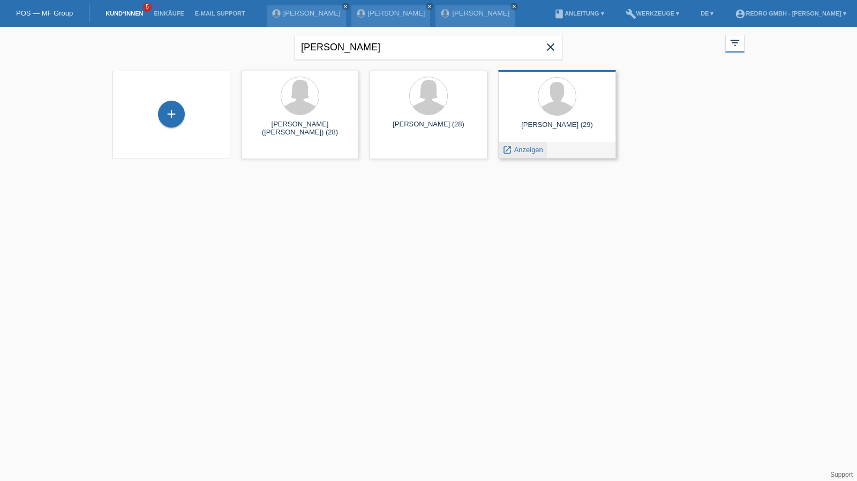
click at [521, 146] on span "Anzeigen" at bounding box center [528, 150] width 29 height 8
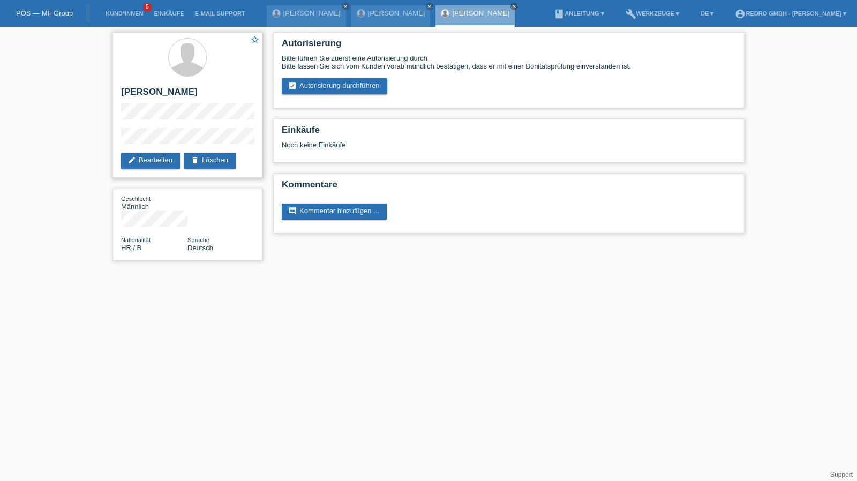
click at [162, 93] on h2 "[PERSON_NAME]" at bounding box center [187, 95] width 133 height 16
copy div "[PERSON_NAME]"
click at [119, 139] on div "star_border Stefan Macura edit Bearbeiten delete Löschen" at bounding box center [188, 105] width 150 height 146
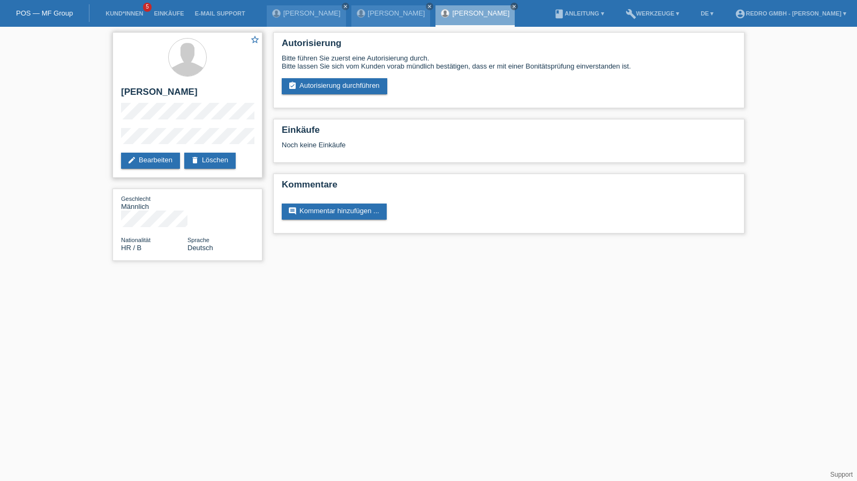
click at [135, 127] on div "star_border Stefan Macura edit Bearbeiten delete Löschen" at bounding box center [188, 105] width 150 height 146
click at [134, 12] on link "Kund*innen" at bounding box center [124, 13] width 48 height 6
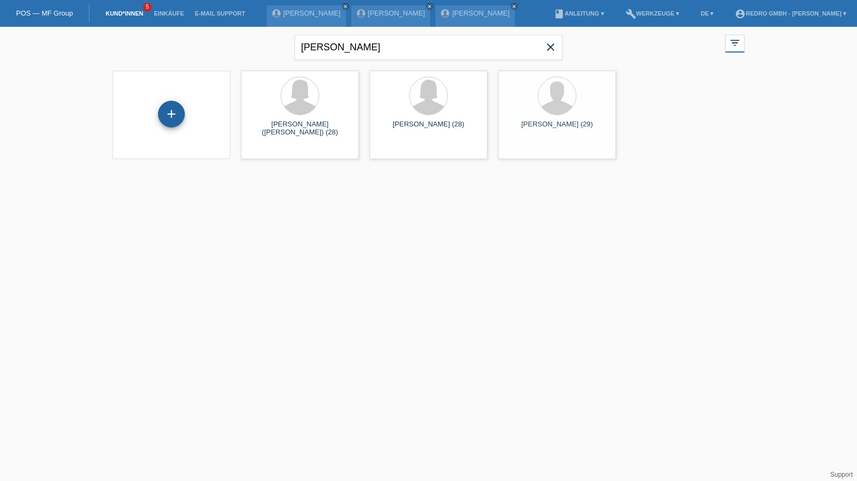
click at [173, 115] on div "+" at bounding box center [171, 114] width 27 height 27
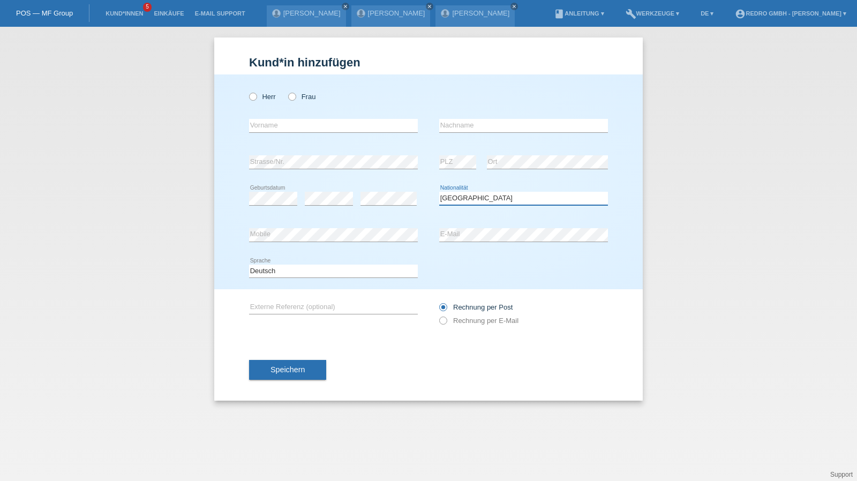
click at [477, 198] on select "Bitte auswählen... Schweiz Deutschland Liechtenstein Österreich ------------ Af…" at bounding box center [523, 198] width 169 height 13
select select "ES"
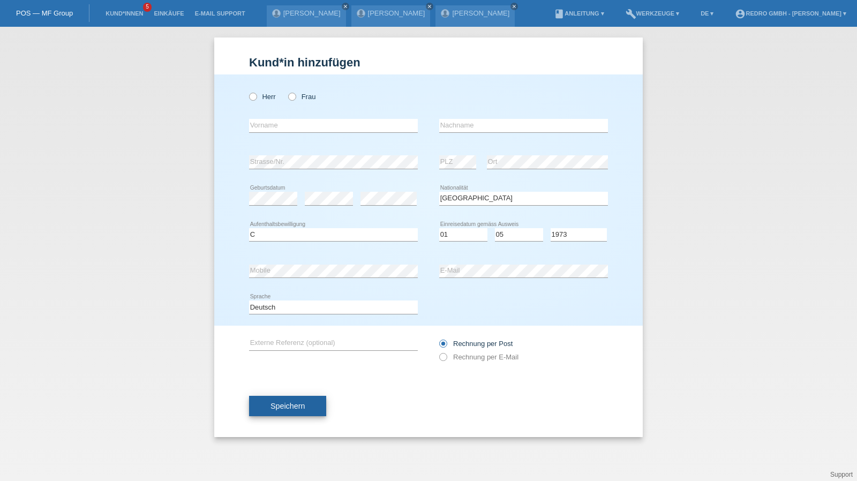
click at [294, 397] on button "Speichern" at bounding box center [287, 406] width 77 height 20
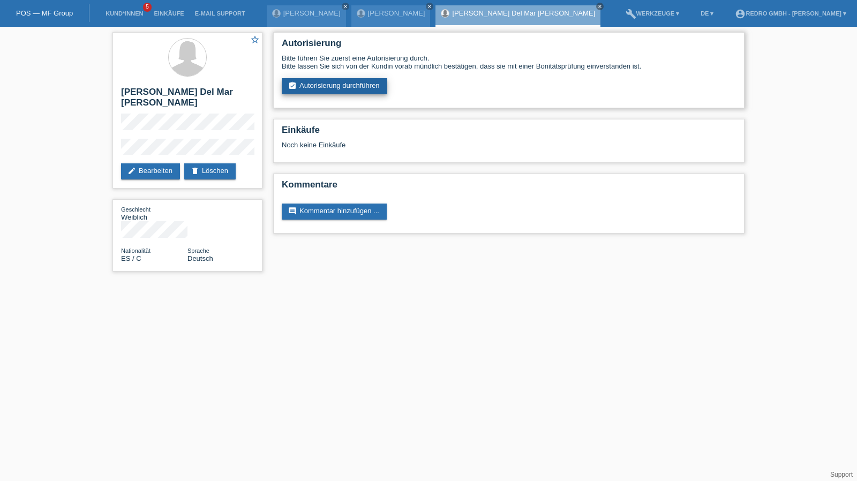
click at [356, 93] on link "assignment_turned_in Autorisierung durchführen" at bounding box center [335, 86] width 106 height 16
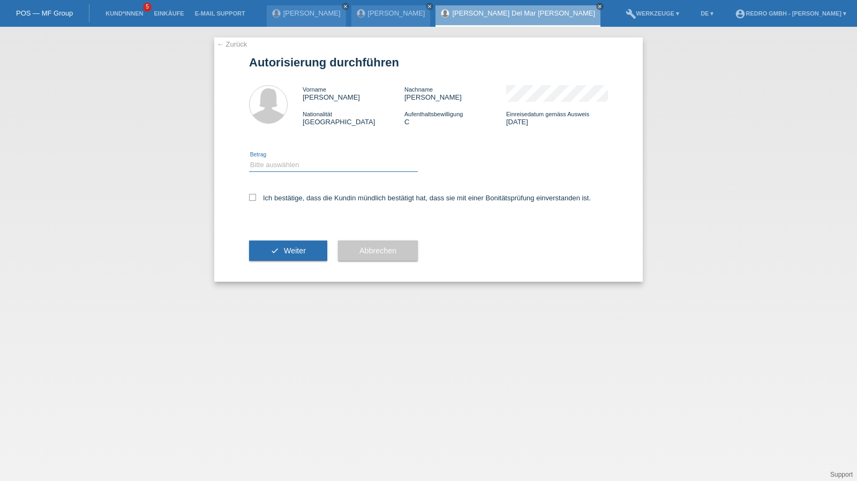
drag, startPoint x: 293, startPoint y: 162, endPoint x: 289, endPoint y: 169, distance: 7.4
click at [293, 162] on select "Bitte auswählen CHF 1.00 - CHF 499.00 CHF 500.00 - CHF 1'999.00 CHF 2'000.00 - …" at bounding box center [333, 165] width 169 height 13
select select "1"
click at [249, 159] on select "Bitte auswählen CHF 1.00 - CHF 499.00 CHF 500.00 - CHF 1'999.00 CHF 2'000.00 - …" at bounding box center [333, 165] width 169 height 13
click at [275, 202] on label "Ich bestätige, dass die Kundin mündlich bestätigt hat, dass sie mit einer Bonit…" at bounding box center [420, 198] width 342 height 8
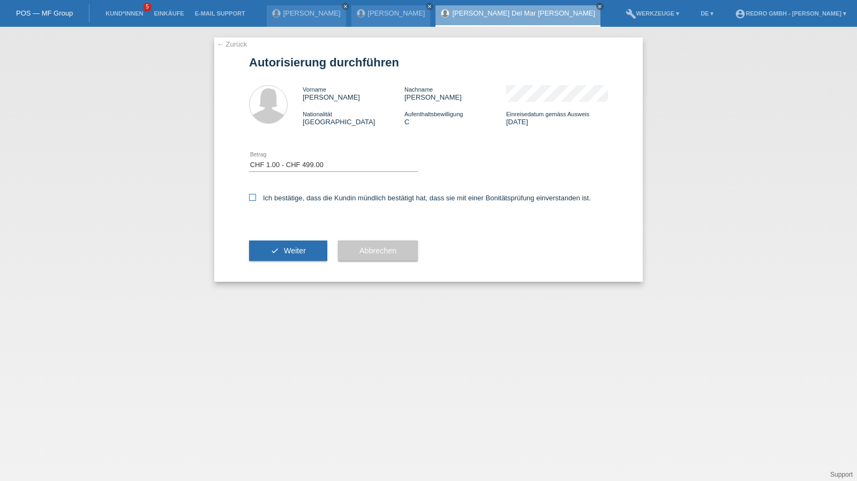
click at [256, 201] on input "Ich bestätige, dass die Kundin mündlich bestätigt hat, dass sie mit einer Bonit…" at bounding box center [252, 197] width 7 height 7
checkbox input "true"
click at [281, 258] on button "check Weiter" at bounding box center [288, 251] width 78 height 20
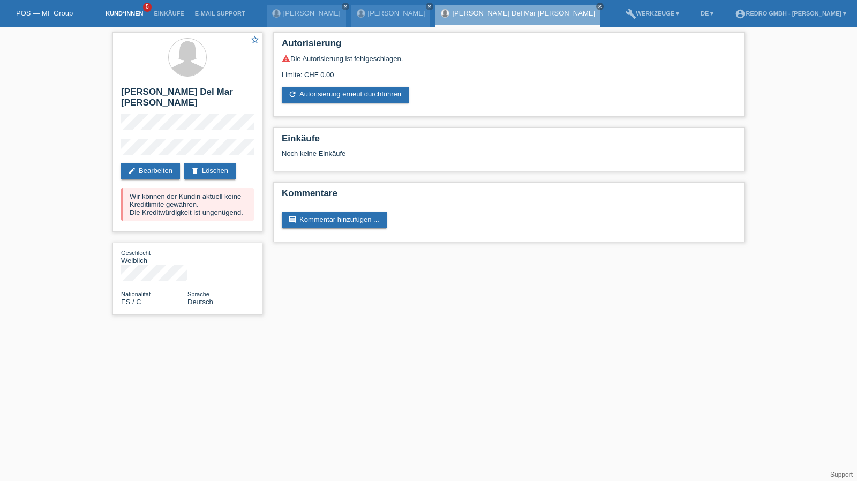
click at [126, 12] on link "Kund*innen" at bounding box center [124, 13] width 48 height 6
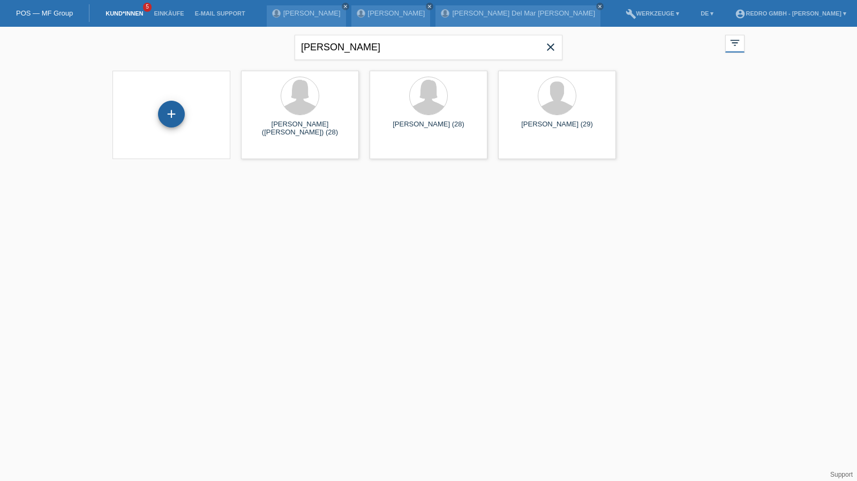
click at [169, 109] on div "+" at bounding box center [171, 114] width 27 height 27
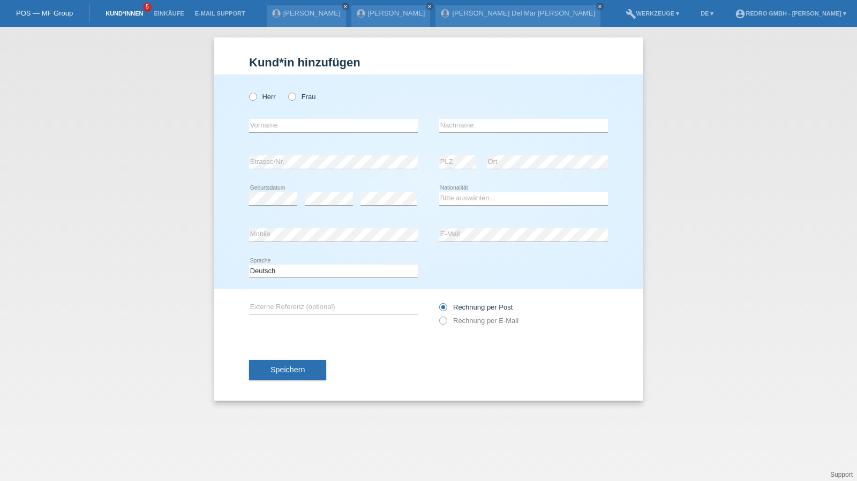
click at [105, 16] on link "Kund*innen" at bounding box center [124, 13] width 48 height 6
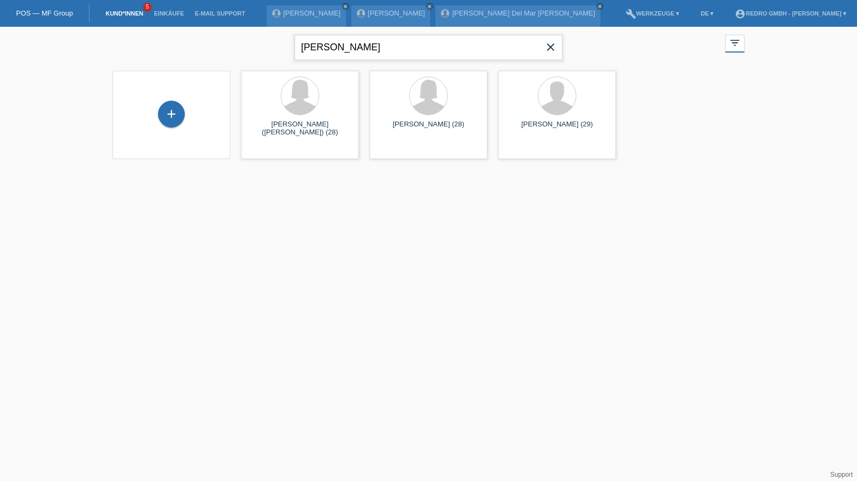
click at [326, 44] on input "macura" at bounding box center [429, 47] width 268 height 25
paste input "Rexhaj"
type input "Rexhaj"
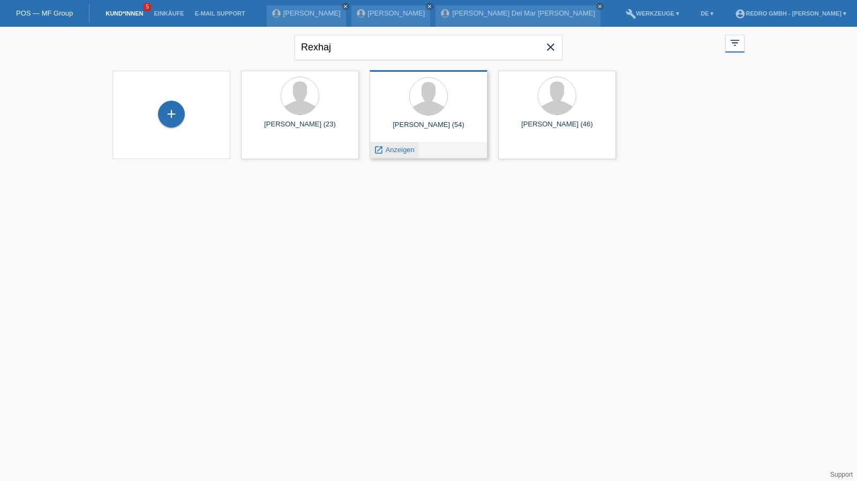
click at [399, 153] on span "Anzeigen" at bounding box center [400, 150] width 29 height 8
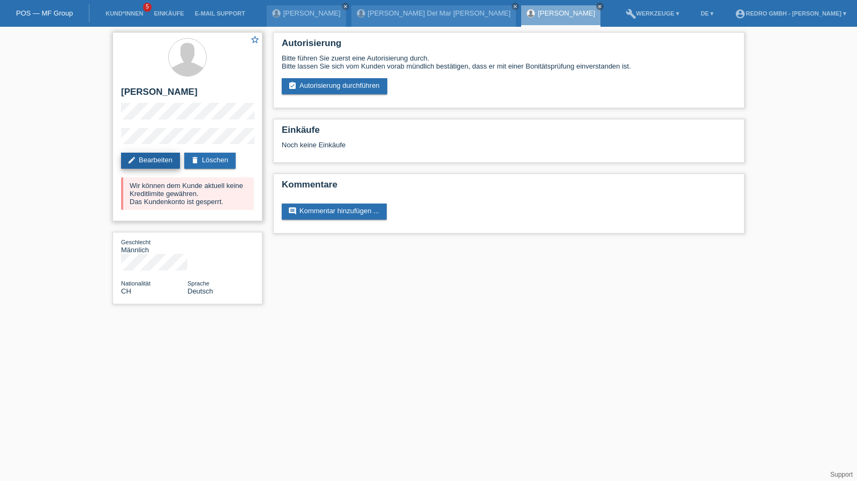
click at [146, 153] on link "edit Bearbeiten" at bounding box center [150, 161] width 59 height 16
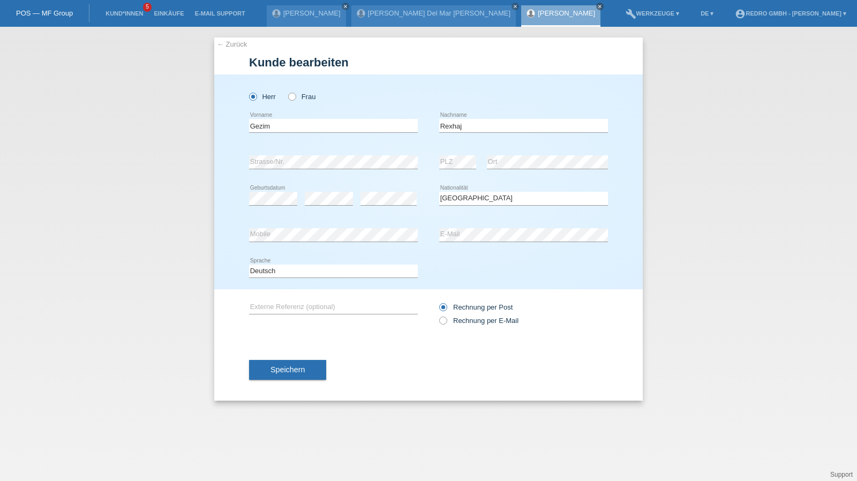
select select "CH"
click at [511, 123] on input "Rexhaj" at bounding box center [523, 125] width 169 height 13
click at [286, 350] on div "Speichern" at bounding box center [428, 370] width 359 height 62
click at [279, 360] on button "Speichern" at bounding box center [287, 370] width 77 height 20
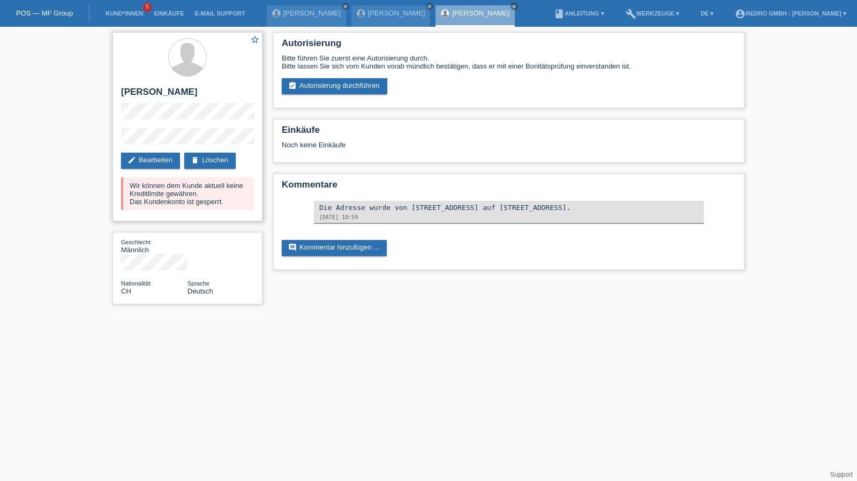
click at [137, 91] on h2 "[PERSON_NAME]" at bounding box center [187, 95] width 133 height 16
copy div "[PERSON_NAME]"
click at [96, 143] on div "star_border Gezim Rexhaj edit Bearbeiten delete Löschen Wir können dem Kunde ak…" at bounding box center [428, 171] width 857 height 288
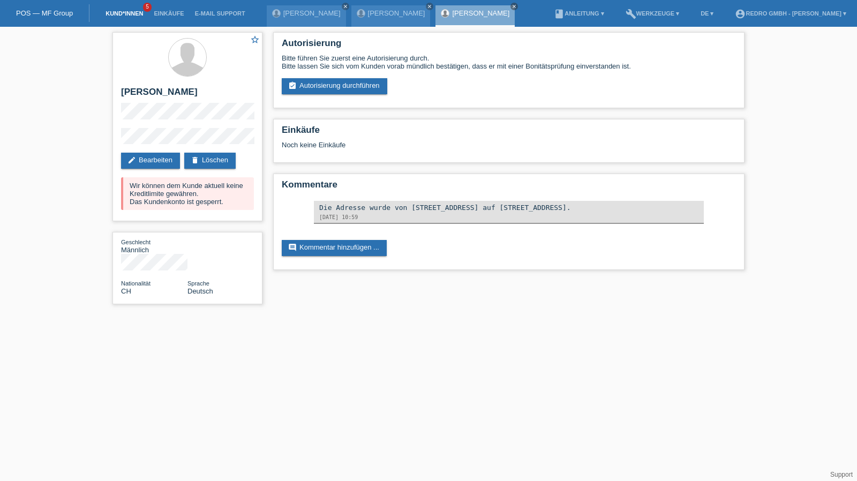
click at [121, 16] on link "Kund*innen" at bounding box center [124, 13] width 48 height 6
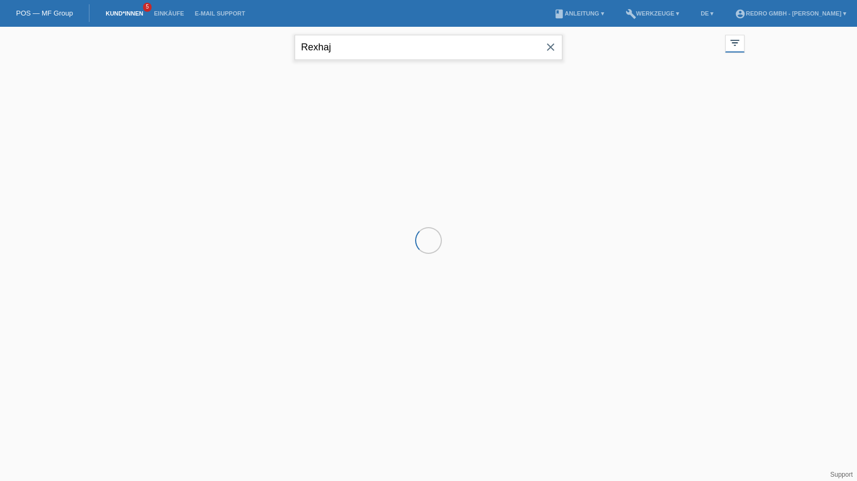
click at [364, 56] on input "Rexhaj" at bounding box center [429, 47] width 268 height 25
drag, startPoint x: 0, startPoint y: 0, endPoint x: 364, endPoint y: 56, distance: 368.7
click at [364, 56] on input "Rexhaj" at bounding box center [429, 47] width 268 height 25
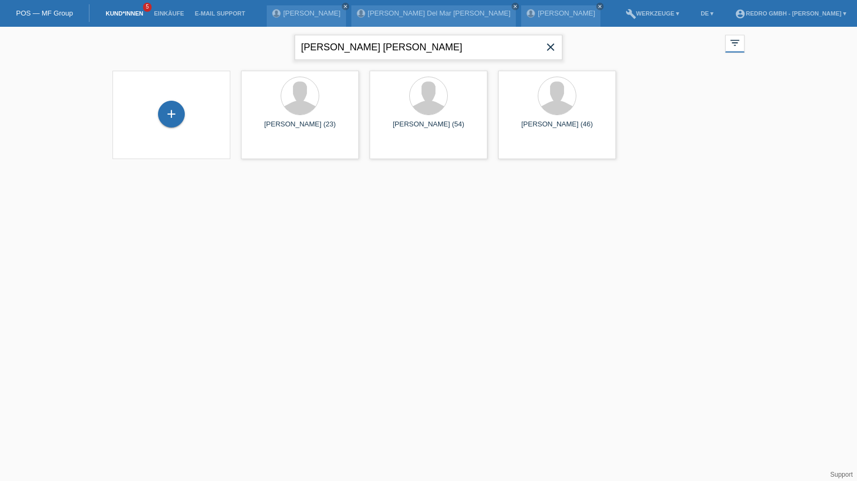
type input "marjana neda"
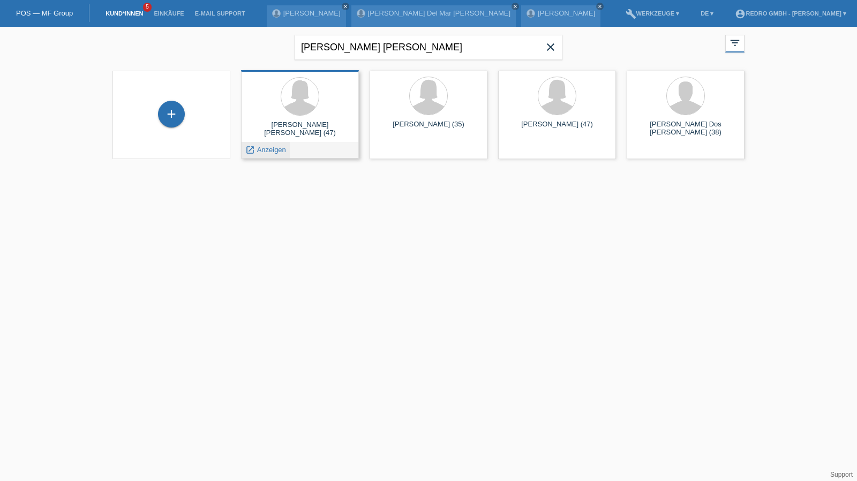
click at [273, 146] on span "Anzeigen" at bounding box center [271, 150] width 29 height 8
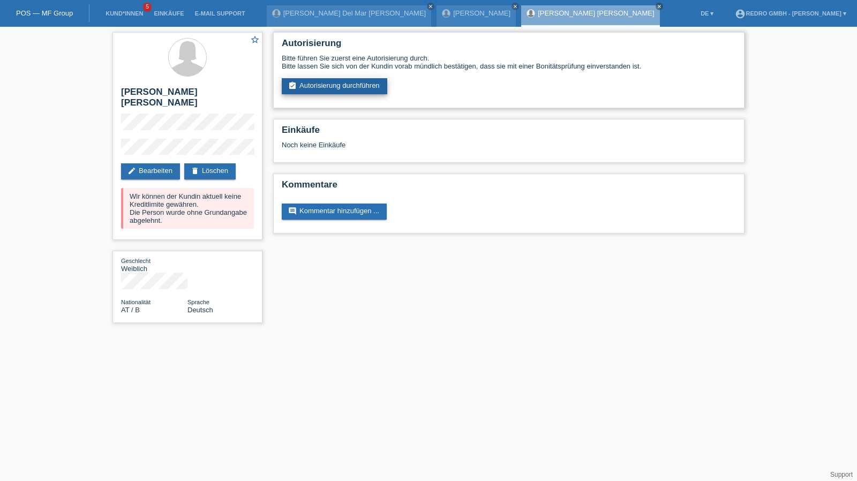
click at [328, 88] on link "assignment_turned_in Autorisierung durchführen" at bounding box center [335, 86] width 106 height 16
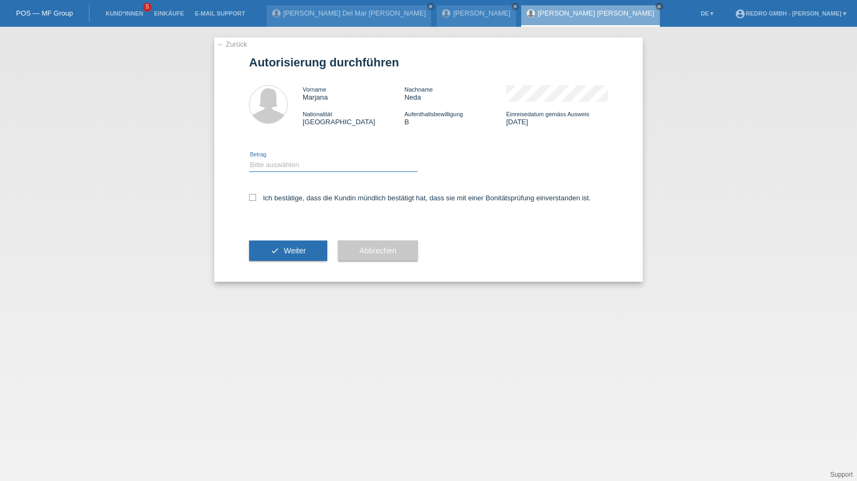
click at [284, 168] on select "Bitte auswählen CHF 1.00 - CHF 499.00 CHF 500.00 - CHF 1'999.00 CHF 2'000.00 - …" at bounding box center [333, 165] width 169 height 13
select select "1"
click at [249, 159] on select "Bitte auswählen CHF 1.00 - CHF 499.00 CHF 500.00 - CHF 1'999.00 CHF 2'000.00 - …" at bounding box center [333, 165] width 169 height 13
click at [264, 194] on label "Ich bestätige, dass die Kundin mündlich bestätigt hat, dass sie mit einer Bonit…" at bounding box center [420, 198] width 342 height 8
click at [256, 194] on input "Ich bestätige, dass die Kundin mündlich bestätigt hat, dass sie mit einer Bonit…" at bounding box center [252, 197] width 7 height 7
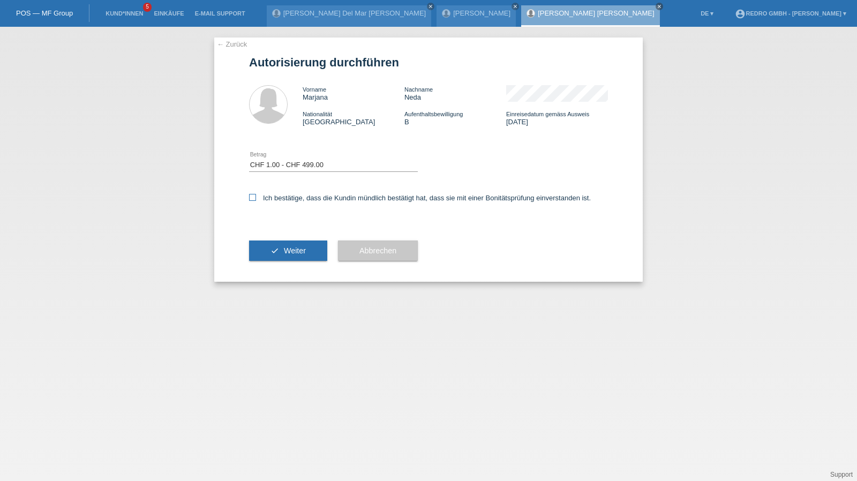
checkbox input "true"
click at [281, 239] on div "check Weiter" at bounding box center [288, 251] width 78 height 62
click at [278, 243] on button "check Weiter" at bounding box center [288, 251] width 78 height 20
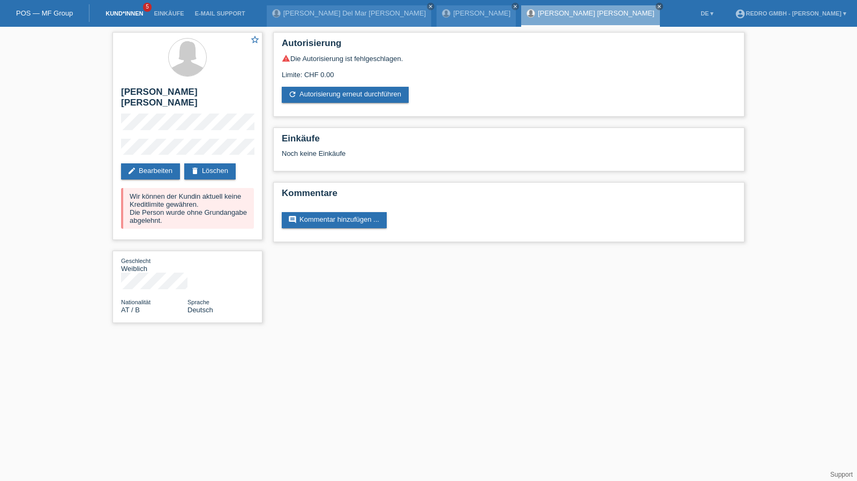
click at [117, 13] on link "Kund*innen" at bounding box center [124, 13] width 48 height 6
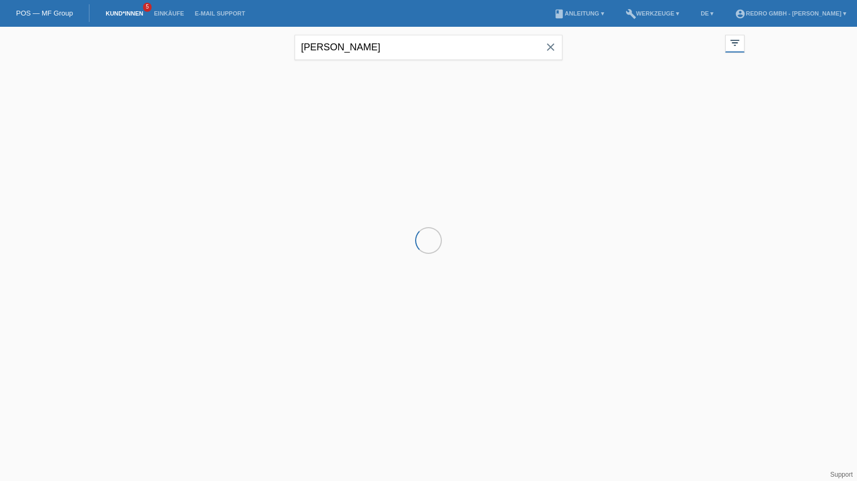
click at [347, 47] on input "[PERSON_NAME]" at bounding box center [429, 47] width 268 height 25
click at [347, 47] on input "marjana neda" at bounding box center [429, 47] width 268 height 25
drag, startPoint x: 0, startPoint y: 0, endPoint x: 347, endPoint y: 47, distance: 350.4
click at [347, 47] on input "marjana neda" at bounding box center [429, 47] width 268 height 25
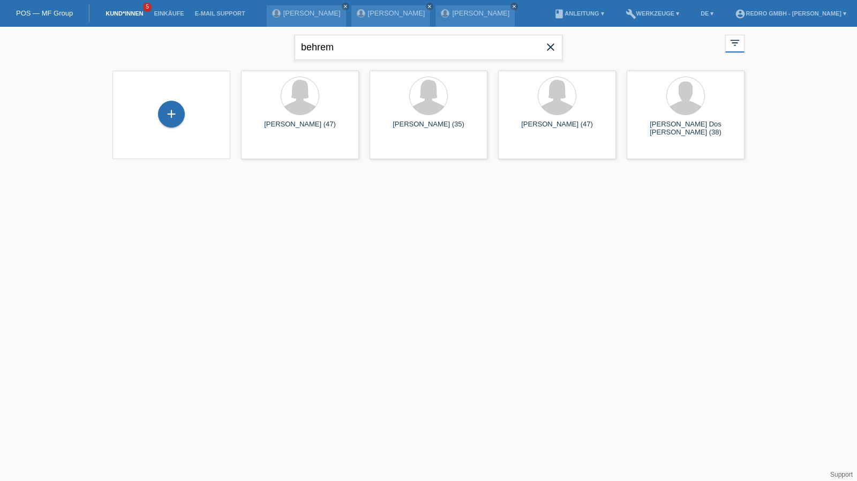
type input "behrem"
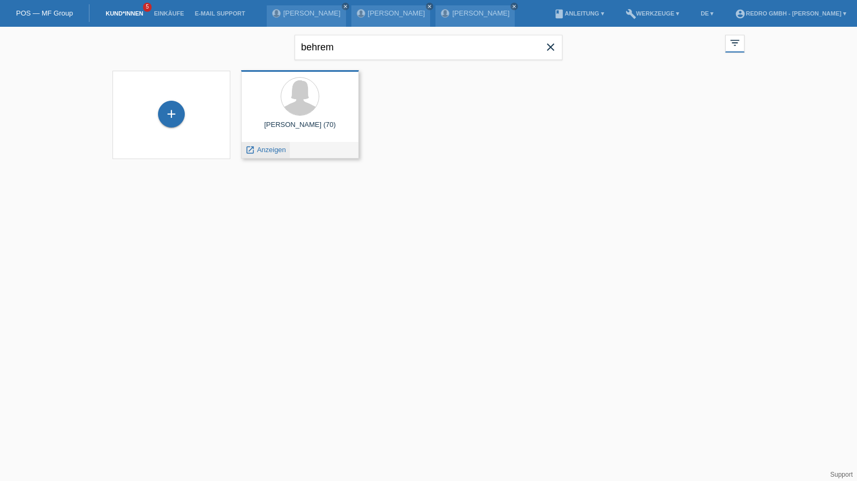
click at [265, 155] on div "launch Anzeigen" at bounding box center [266, 150] width 48 height 16
click at [267, 151] on span "Anzeigen" at bounding box center [271, 150] width 29 height 8
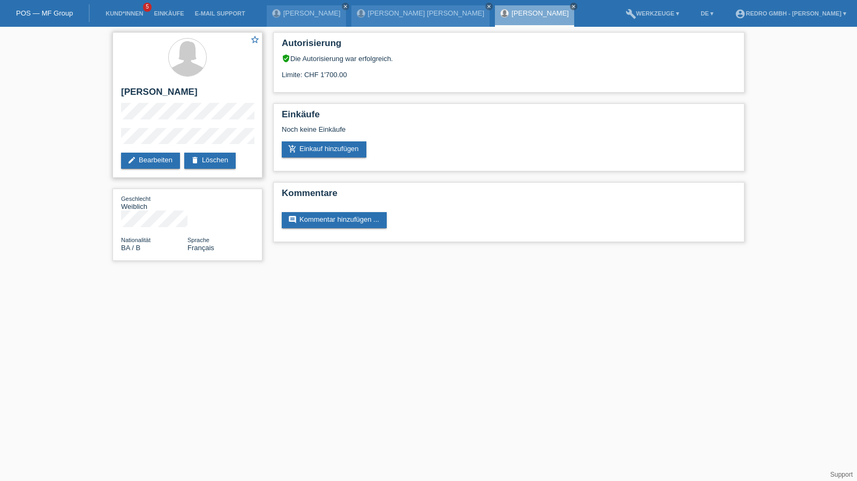
click at [150, 89] on h2 "[PERSON_NAME]" at bounding box center [187, 95] width 133 height 16
copy div "[PERSON_NAME]"
click at [152, 100] on h2 "[PERSON_NAME]" at bounding box center [187, 95] width 133 height 16
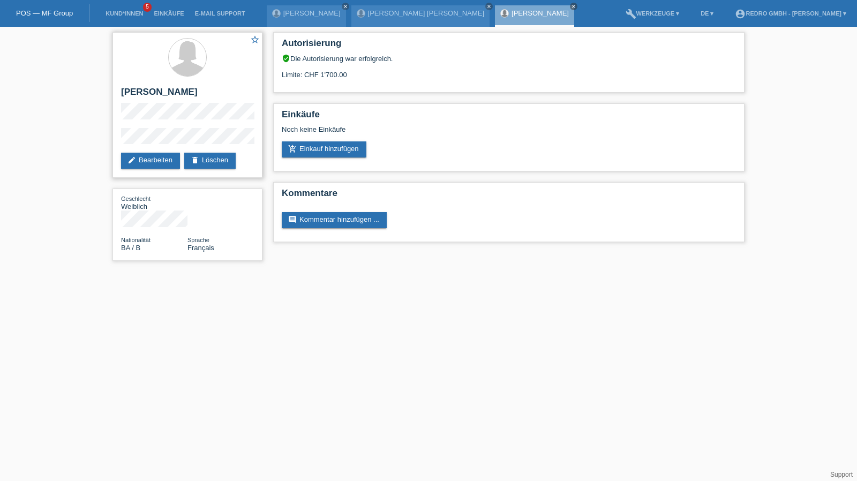
click at [153, 98] on h2 "[PERSON_NAME]" at bounding box center [187, 95] width 133 height 16
click at [154, 93] on h2 "[PERSON_NAME]" at bounding box center [187, 95] width 133 height 16
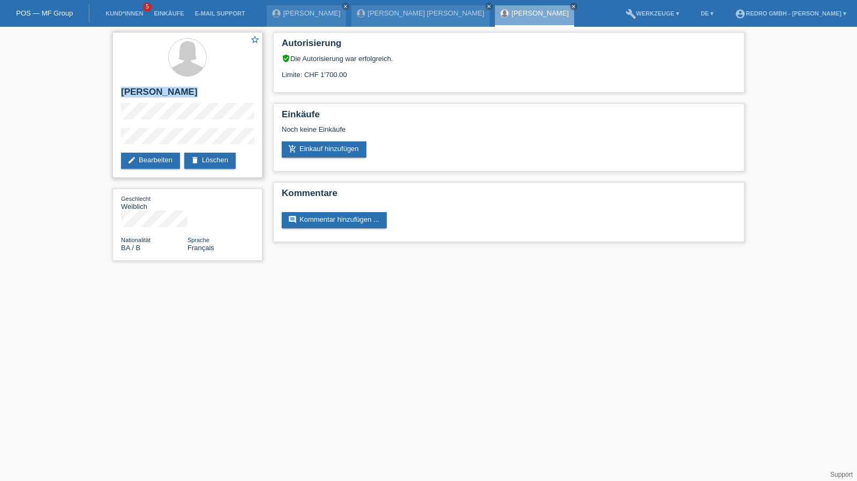
click at [154, 93] on h2 "[PERSON_NAME]" at bounding box center [187, 95] width 133 height 16
drag, startPoint x: 172, startPoint y: 121, endPoint x: 160, endPoint y: 102, distance: 22.0
click at [160, 102] on h2 "[PERSON_NAME]" at bounding box center [187, 95] width 133 height 16
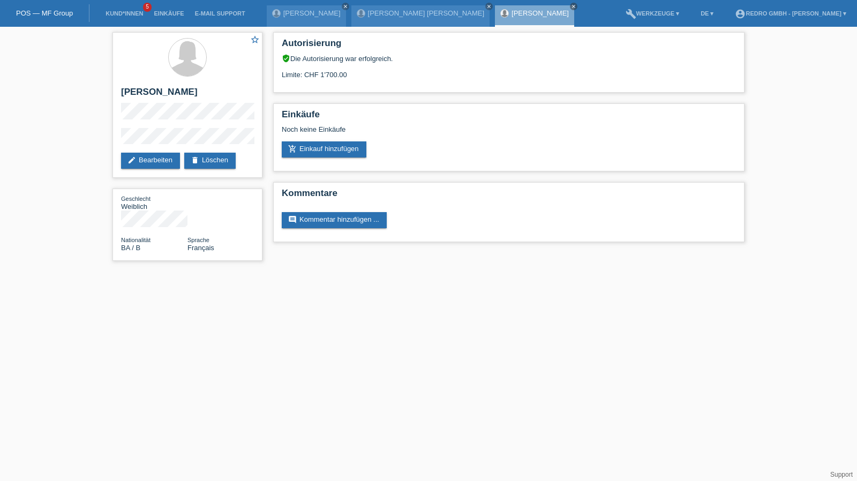
click at [89, 137] on div "star_border Behrem Becirovic edit Bearbeiten delete Löschen Geschlecht Weiblich…" at bounding box center [428, 149] width 857 height 245
click at [509, 272] on html "POS — MF Group Kund*innen 5 Einkäufe E-Mail Support Gezim Rexhaj close close cl…" at bounding box center [428, 136] width 857 height 272
click at [107, 10] on li "Kund*innen 5" at bounding box center [124, 13] width 48 height 27
click at [127, 14] on link "Kund*innen" at bounding box center [124, 13] width 48 height 6
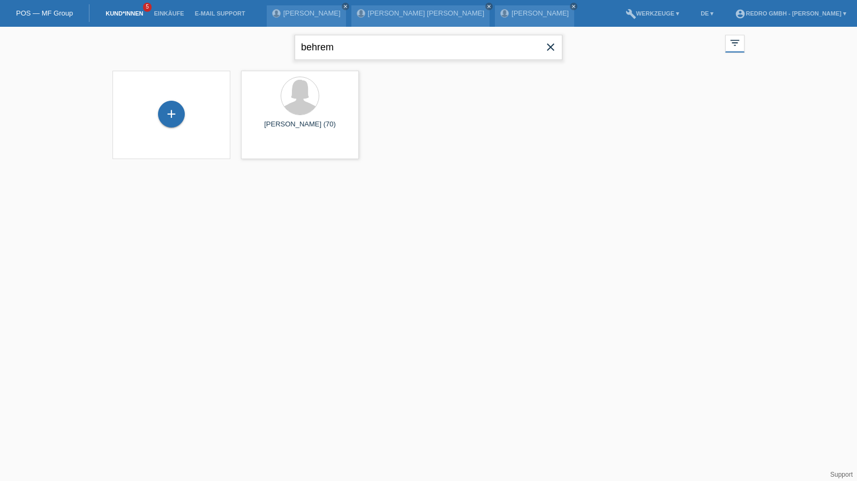
click at [390, 54] on input "behrem" at bounding box center [429, 47] width 268 height 25
type input "[PERSON_NAME]"
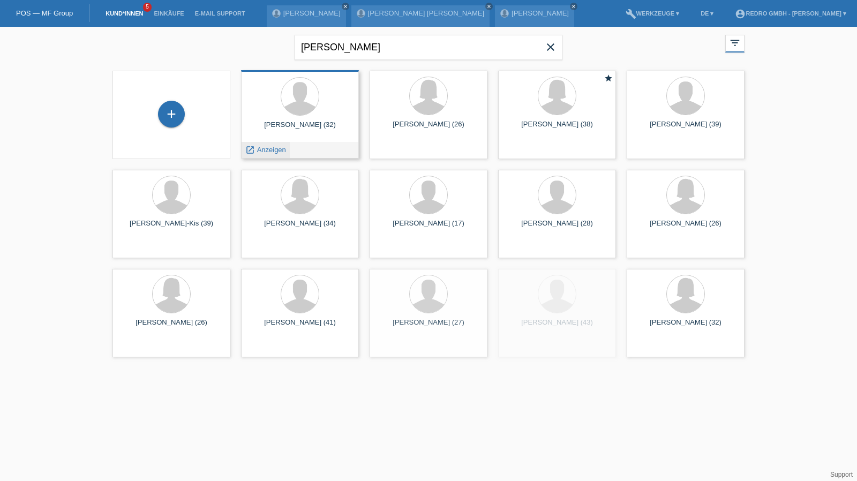
click at [278, 153] on span "Anzeigen" at bounding box center [271, 150] width 29 height 8
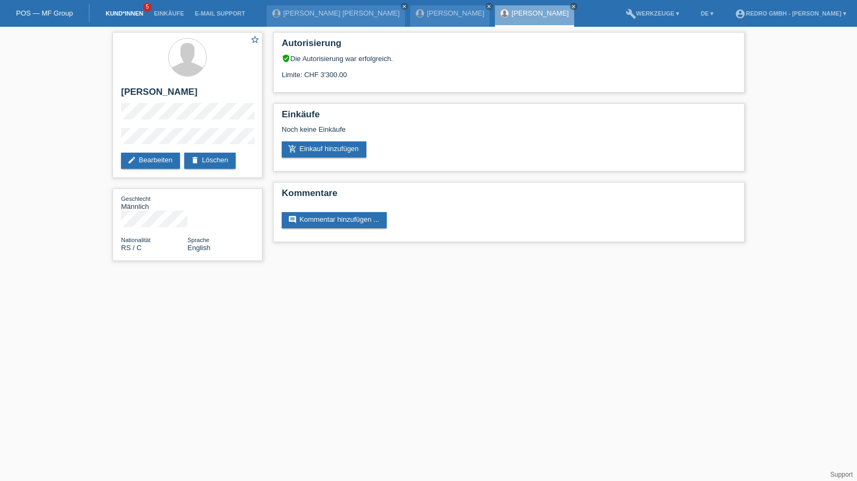
click at [125, 13] on link "Kund*innen" at bounding box center [124, 13] width 48 height 6
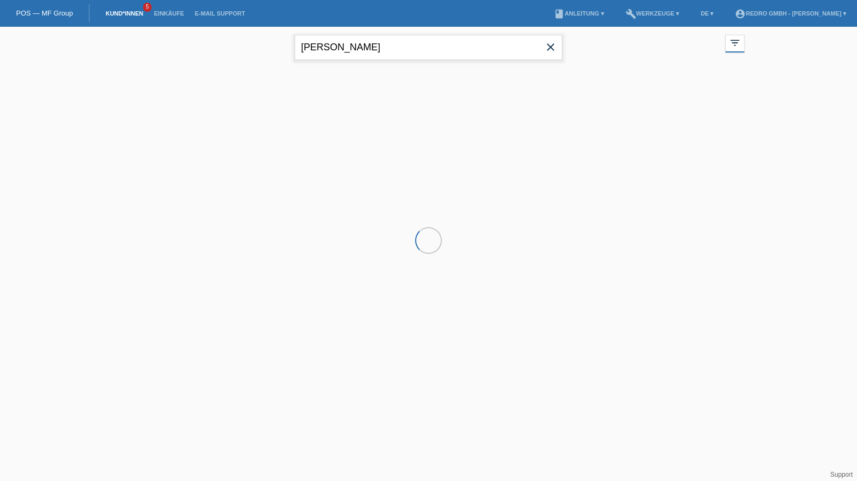
click at [370, 41] on input "[PERSON_NAME]" at bounding box center [429, 47] width 268 height 25
click at [370, 41] on input "sinisa jovan" at bounding box center [429, 47] width 268 height 25
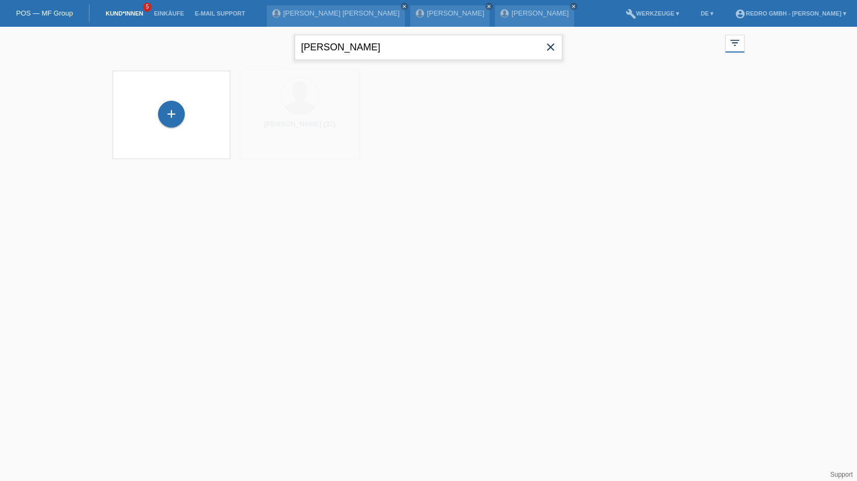
click at [370, 41] on input "sinisa jovan" at bounding box center [429, 47] width 268 height 25
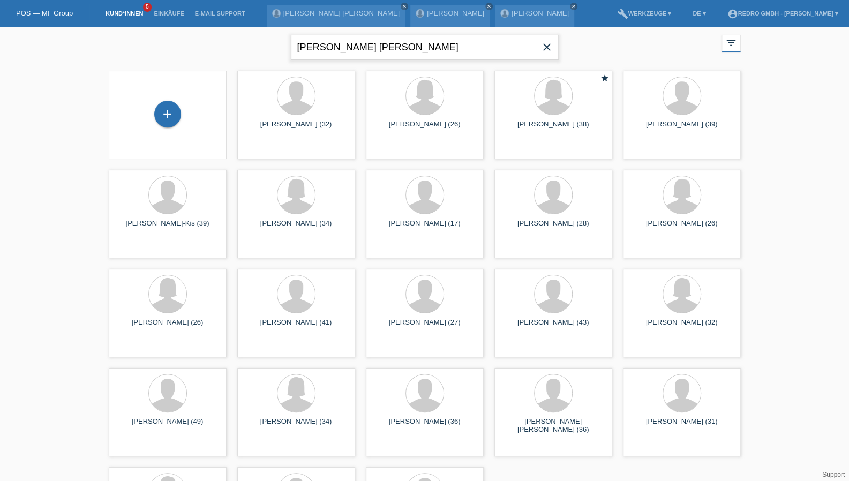
type input "marjana neda"
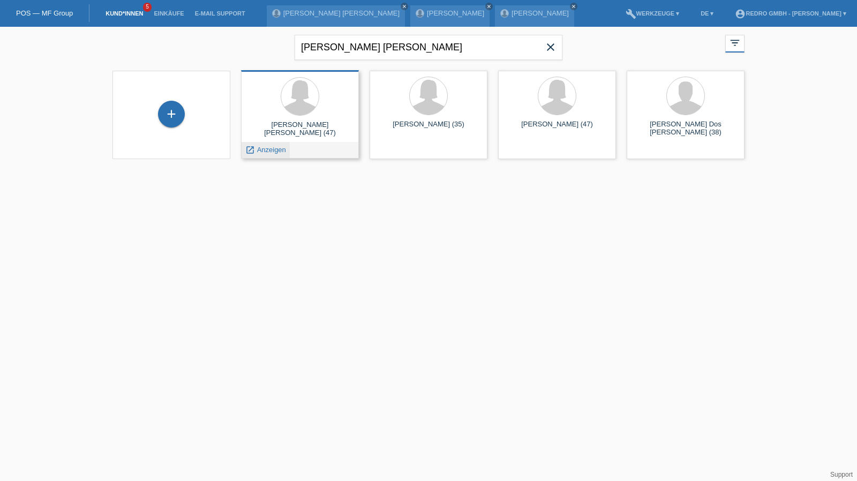
click at [266, 151] on span "Anzeigen" at bounding box center [271, 150] width 29 height 8
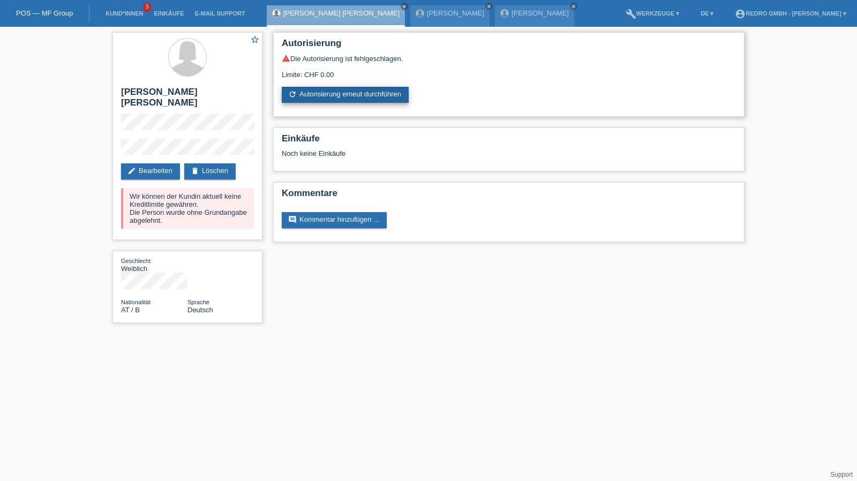
click at [358, 102] on link "refresh Autorisierung erneut durchführen" at bounding box center [345, 95] width 127 height 16
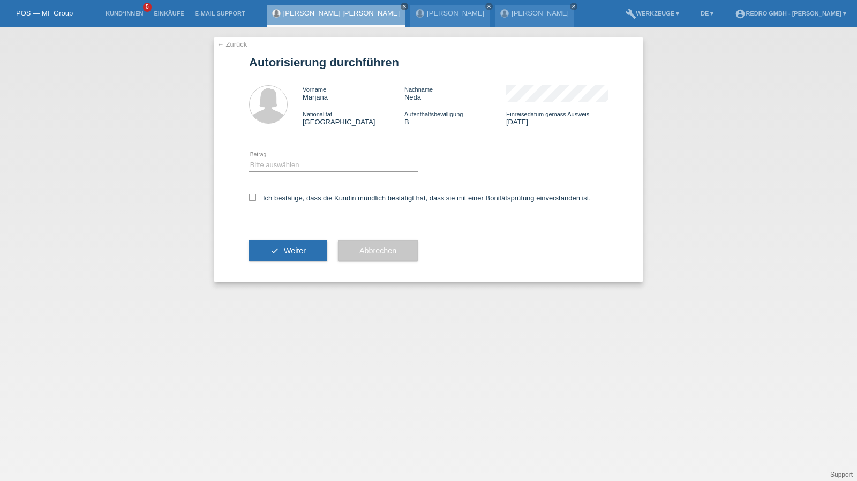
click at [306, 172] on icon at bounding box center [333, 171] width 169 height 1
click at [302, 166] on select "Bitte auswählen CHF 1.00 - CHF 499.00 CHF 500.00 - CHF 1'999.00 CHF 2'000.00 - …" at bounding box center [333, 165] width 169 height 13
select select "1"
click at [249, 159] on select "Bitte auswählen CHF 1.00 - CHF 499.00 CHF 500.00 - CHF 1'999.00 CHF 2'000.00 - …" at bounding box center [333, 165] width 169 height 13
click at [282, 198] on label "Ich bestätige, dass die Kundin mündlich bestätigt hat, dass sie mit einer Bonit…" at bounding box center [420, 198] width 342 height 8
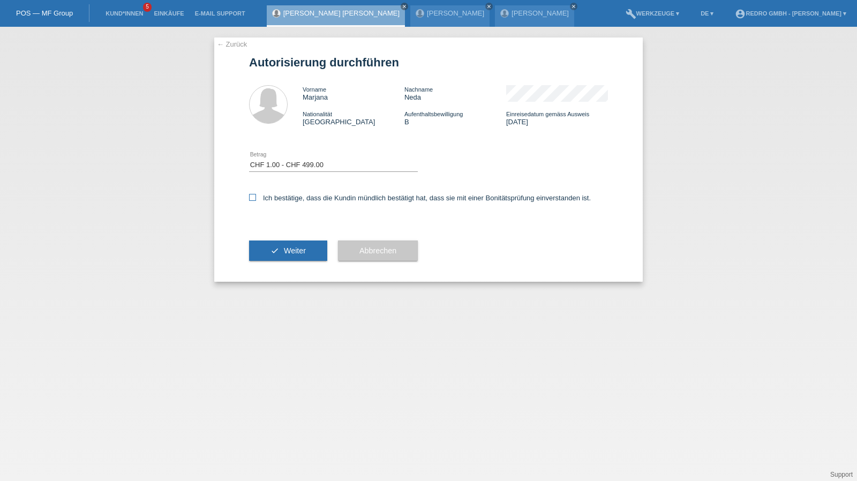
click at [256, 198] on input "Ich bestätige, dass die Kundin mündlich bestätigt hat, dass sie mit einer Bonit…" at bounding box center [252, 197] width 7 height 7
checkbox input "true"
click at [270, 242] on button "check Weiter" at bounding box center [288, 251] width 78 height 20
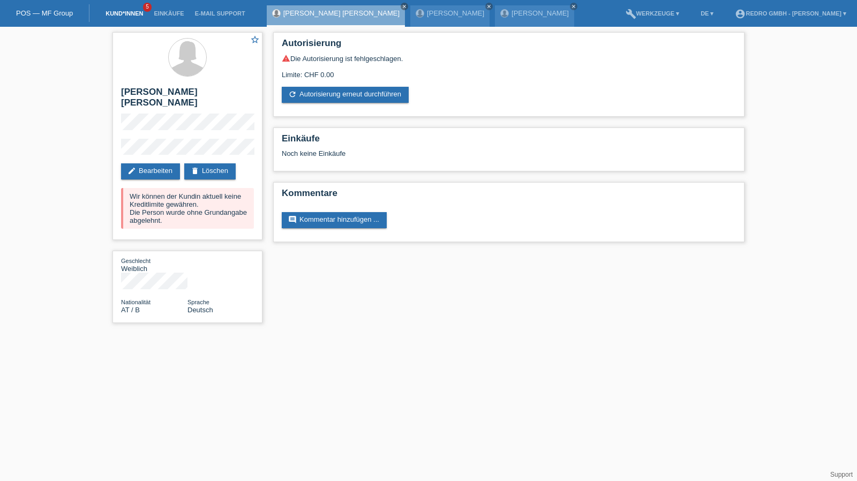
click at [116, 13] on link "Kund*innen" at bounding box center [124, 13] width 48 height 6
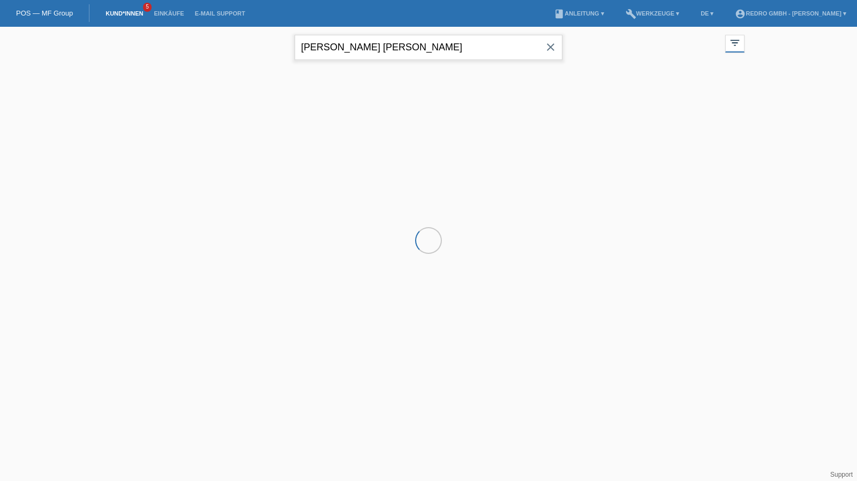
click at [397, 47] on input "[PERSON_NAME] [PERSON_NAME]" at bounding box center [429, 47] width 268 height 25
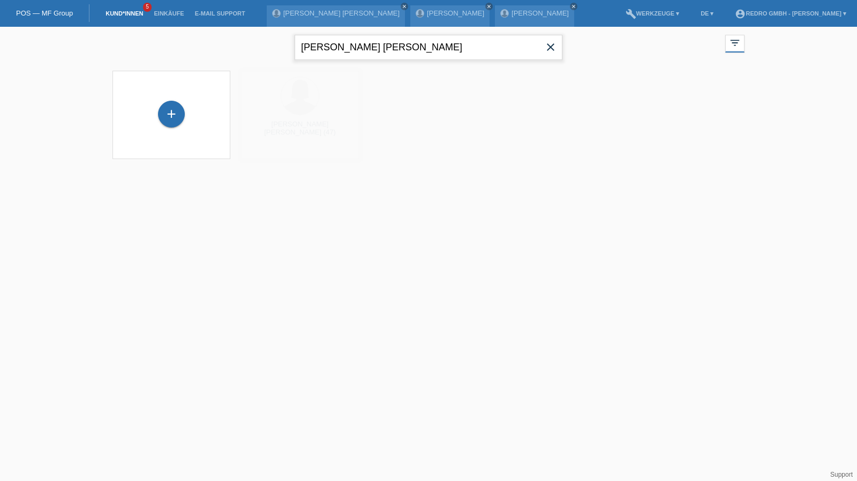
click at [397, 47] on input "marjana neda" at bounding box center [429, 47] width 268 height 25
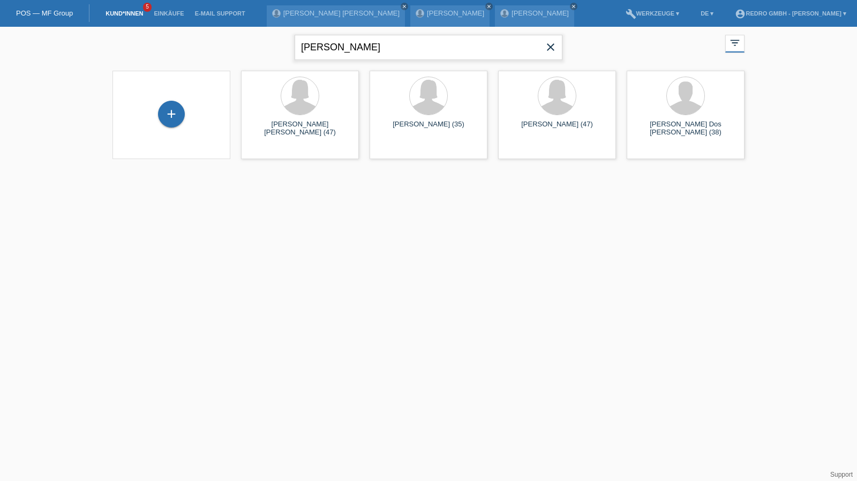
type input "maria del mar"
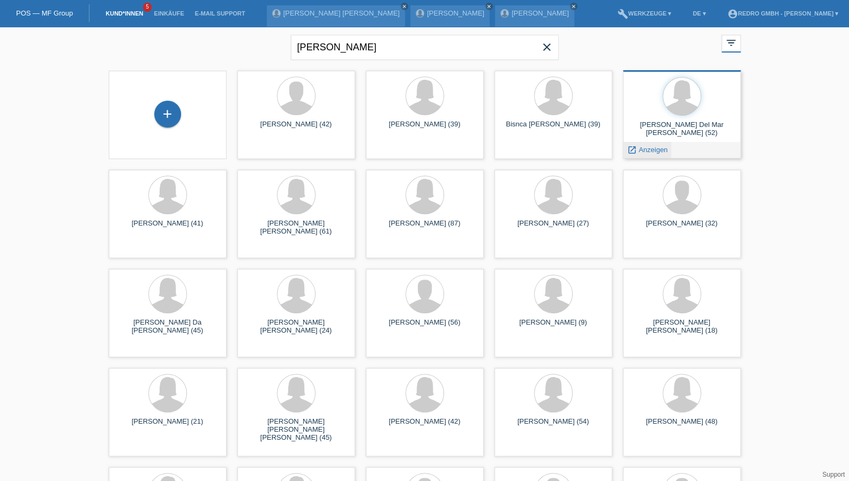
click at [660, 148] on span "Anzeigen" at bounding box center [653, 150] width 29 height 8
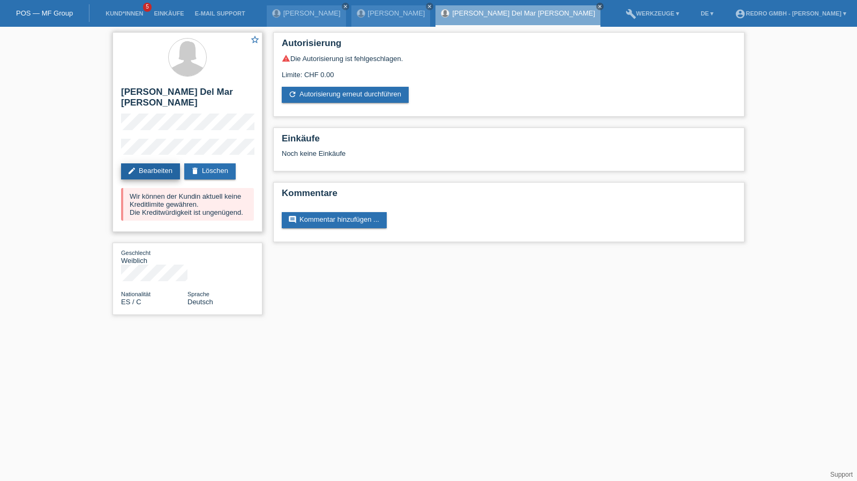
click at [144, 175] on link "edit Bearbeiten" at bounding box center [150, 171] width 59 height 16
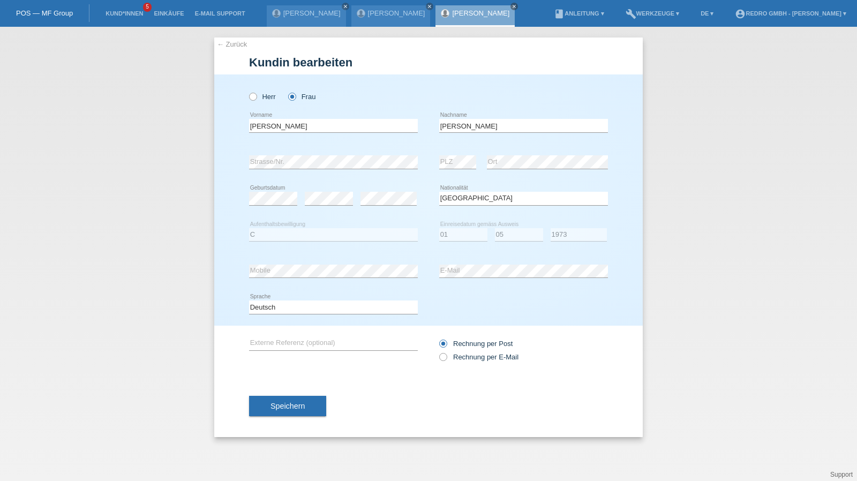
select select "ES"
select select "C"
select select "01"
select select "05"
select select "1973"
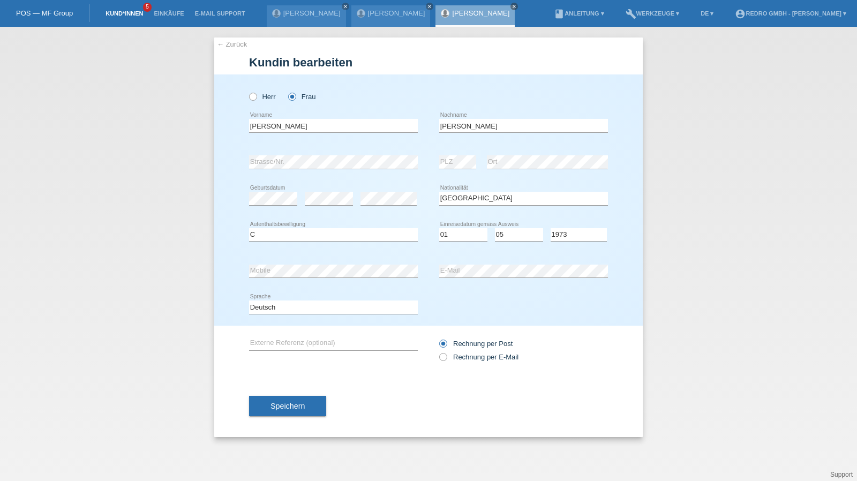
click at [117, 13] on link "Kund*innen" at bounding box center [124, 13] width 48 height 6
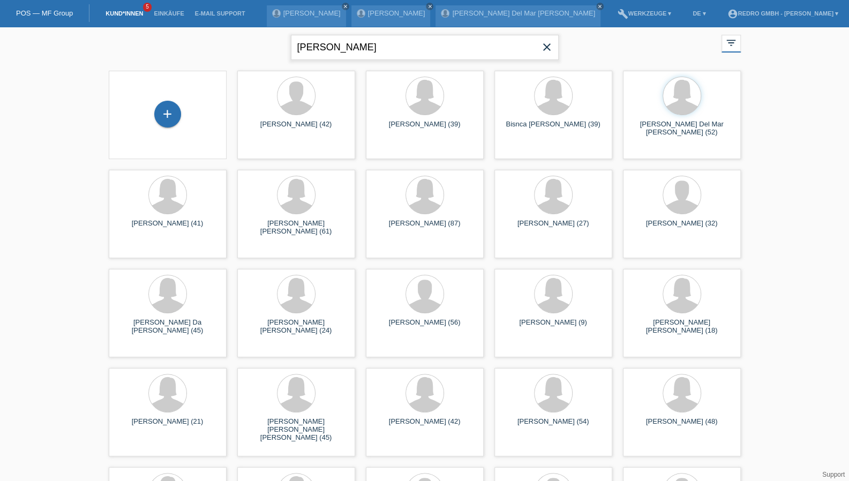
click at [338, 49] on input "maria del mar" at bounding box center [425, 47] width 268 height 25
paste input "[PERSON_NAME]"
type input "[PERSON_NAME]"
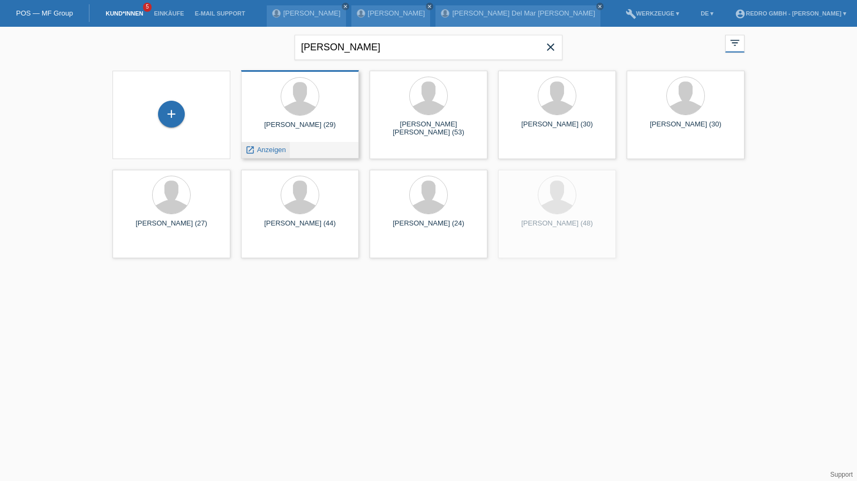
click at [264, 151] on span "Anzeigen" at bounding box center [271, 150] width 29 height 8
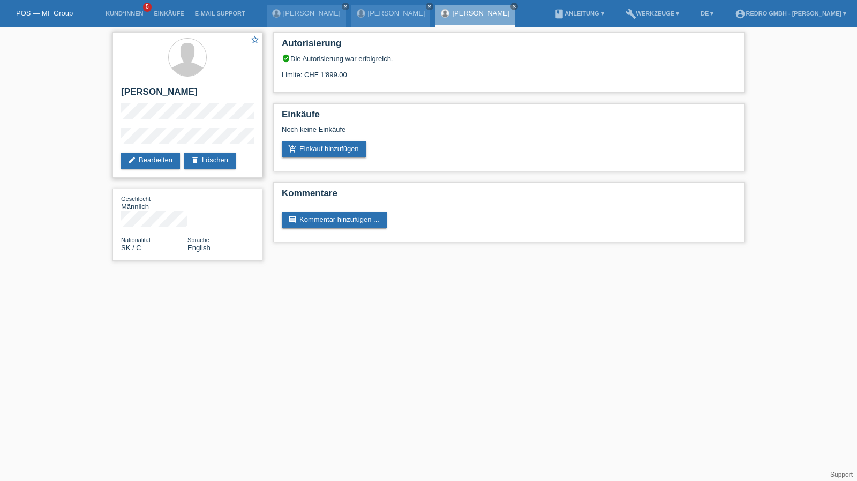
click at [156, 94] on h2 "[PERSON_NAME]" at bounding box center [187, 95] width 133 height 16
copy div "[PERSON_NAME]"
click at [143, 100] on h2 "[PERSON_NAME]" at bounding box center [187, 95] width 133 height 16
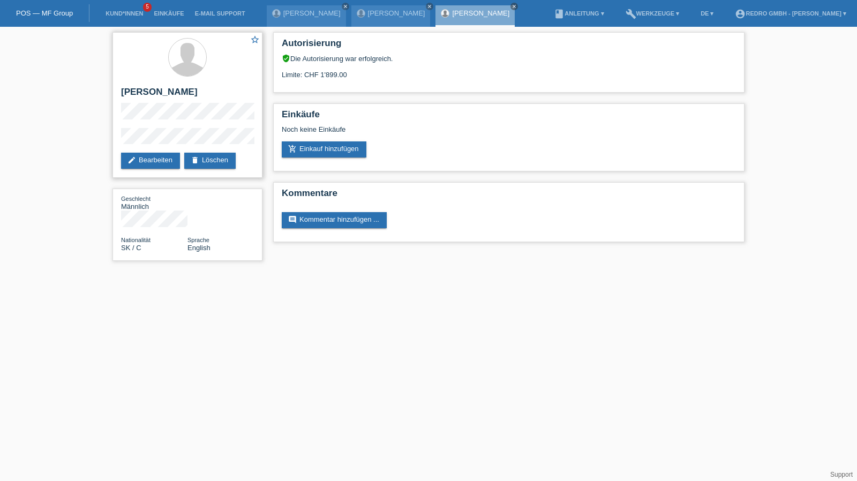
click at [143, 102] on h2 "[PERSON_NAME]" at bounding box center [187, 95] width 133 height 16
click at [118, 140] on div "star_border Zoltán Nagy edit Bearbeiten delete Löschen" at bounding box center [188, 105] width 150 height 146
click at [139, 14] on link "Kund*innen" at bounding box center [124, 13] width 48 height 6
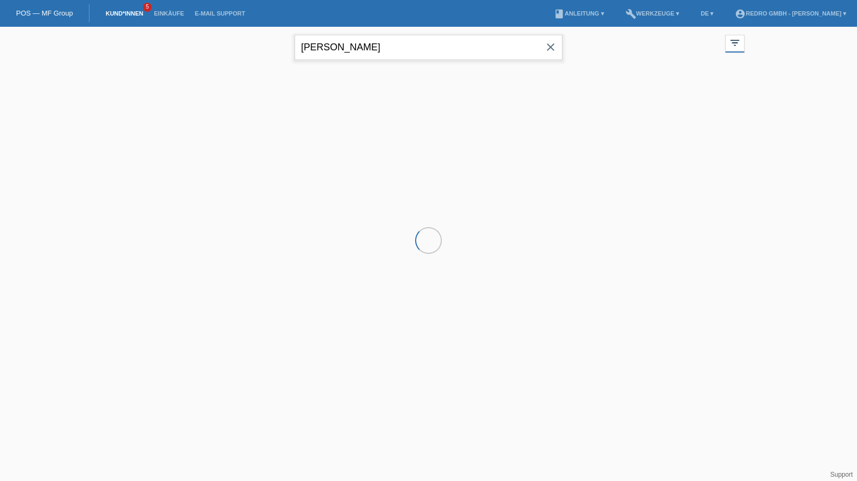
click at [401, 49] on input "[PERSON_NAME]" at bounding box center [429, 47] width 268 height 25
drag, startPoint x: 0, startPoint y: 0, endPoint x: 401, endPoint y: 49, distance: 404.3
click at [401, 49] on input "[PERSON_NAME]" at bounding box center [429, 47] width 268 height 25
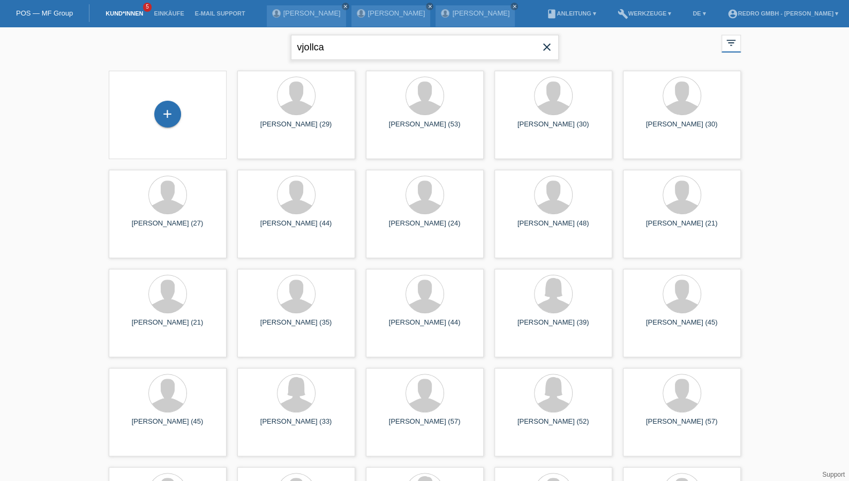
type input "vjollca"
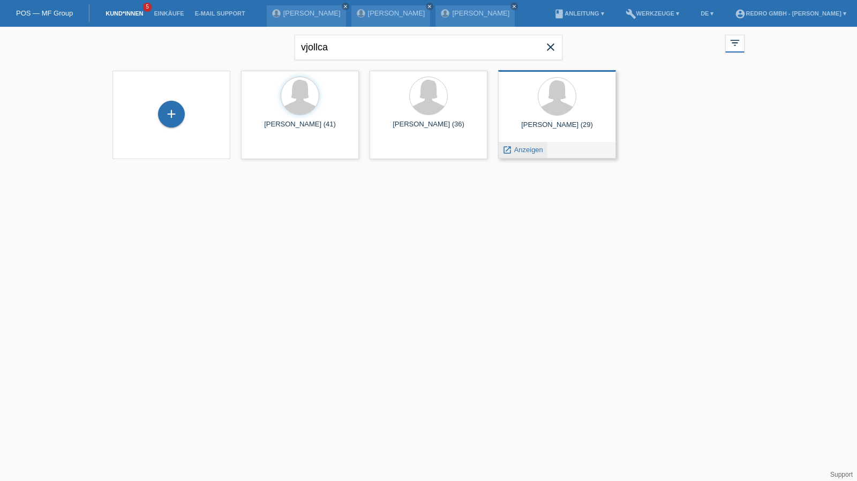
click at [525, 148] on span "Anzeigen" at bounding box center [528, 150] width 29 height 8
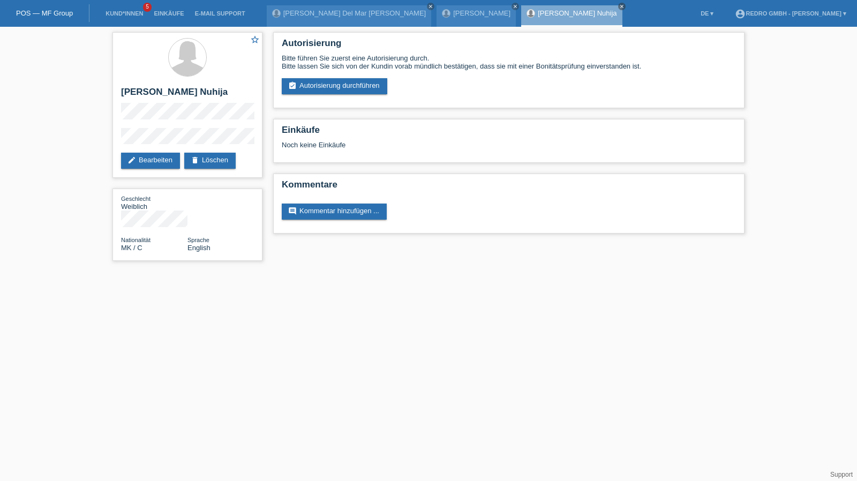
click at [107, 17] on li "Kund*innen 5" at bounding box center [124, 13] width 48 height 27
click at [125, 12] on link "Kund*innen" at bounding box center [124, 13] width 48 height 6
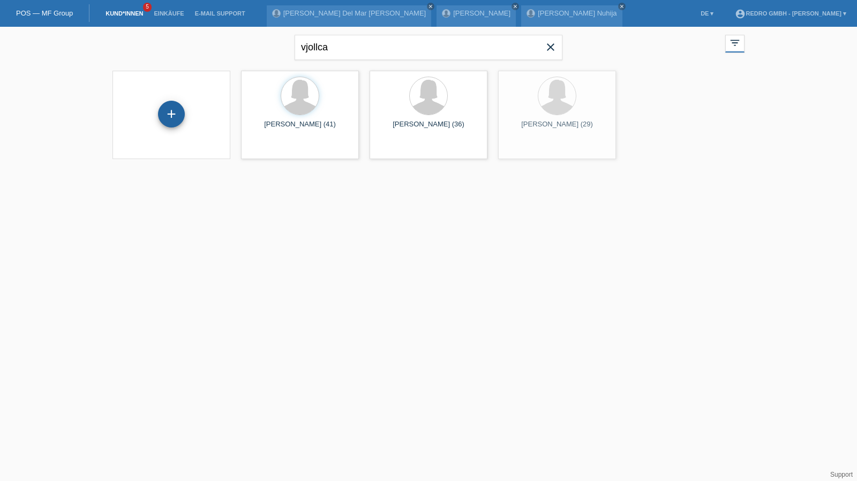
click at [181, 119] on div "+" at bounding box center [172, 114] width 26 height 18
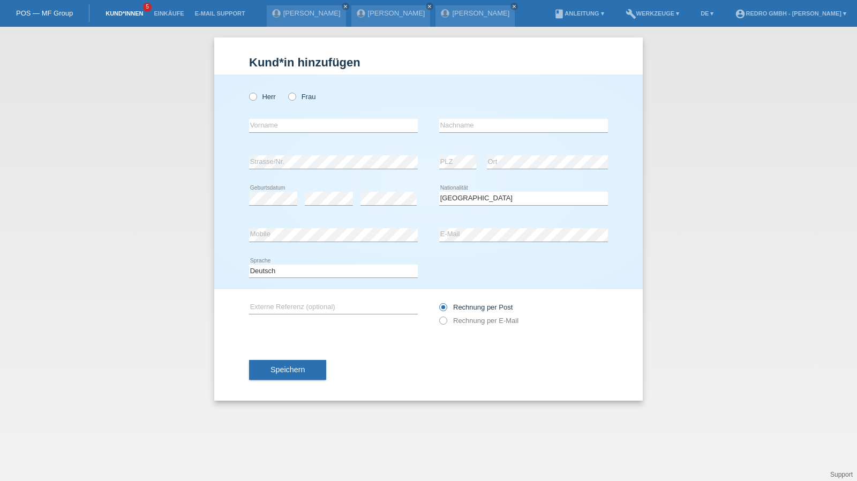
click at [141, 14] on link "Kund*innen" at bounding box center [124, 13] width 48 height 6
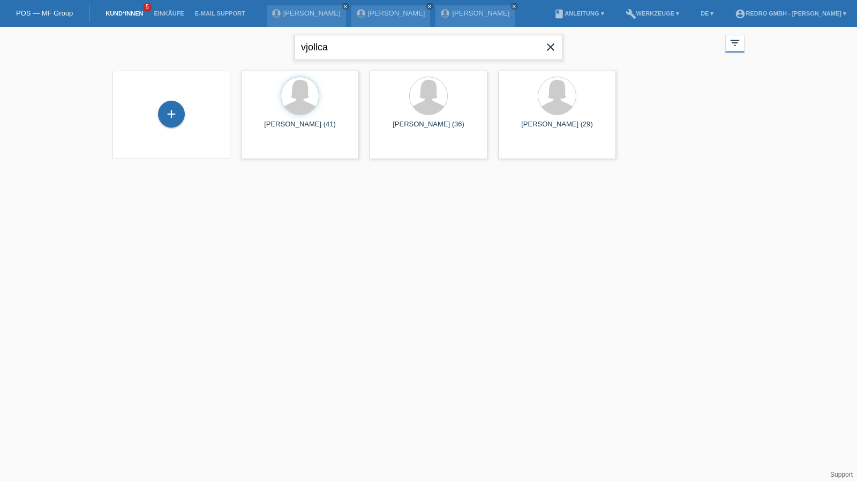
click at [358, 55] on input "vjollca" at bounding box center [429, 47] width 268 height 25
click at [747, 173] on html "POS — MF Group Kund*innen 5 Einkäufe E-Mail Support [PERSON_NAME] close menu" at bounding box center [428, 86] width 857 height 173
